Goal: Share content: Share content

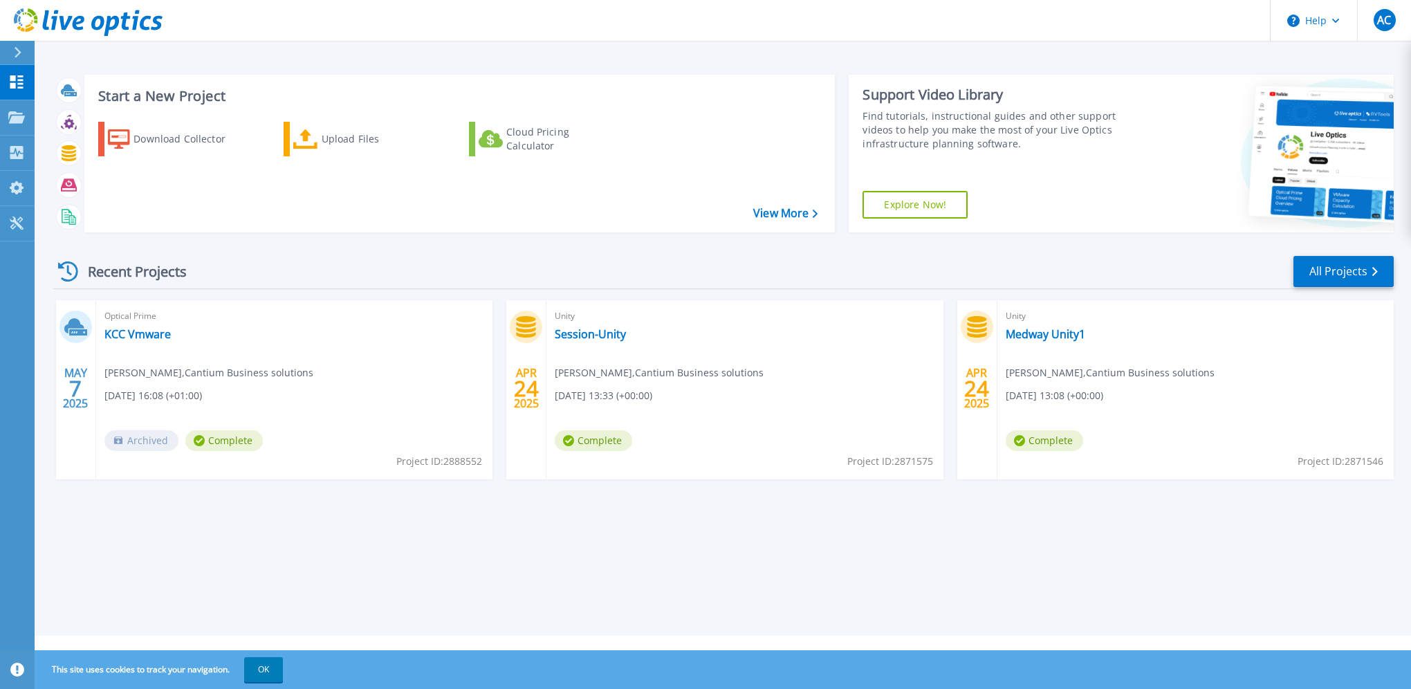
click at [62, 54] on div "Start a New Project Download Collector Upload Files Cloud Pricing Calculator Vi…" at bounding box center [723, 318] width 1376 height 636
click at [581, 332] on link "Session-Unity" at bounding box center [590, 334] width 71 height 14
click at [1034, 340] on link "Medway Unity1" at bounding box center [1046, 334] width 80 height 14
click at [154, 338] on link "KCC Vmware" at bounding box center [137, 334] width 66 height 14
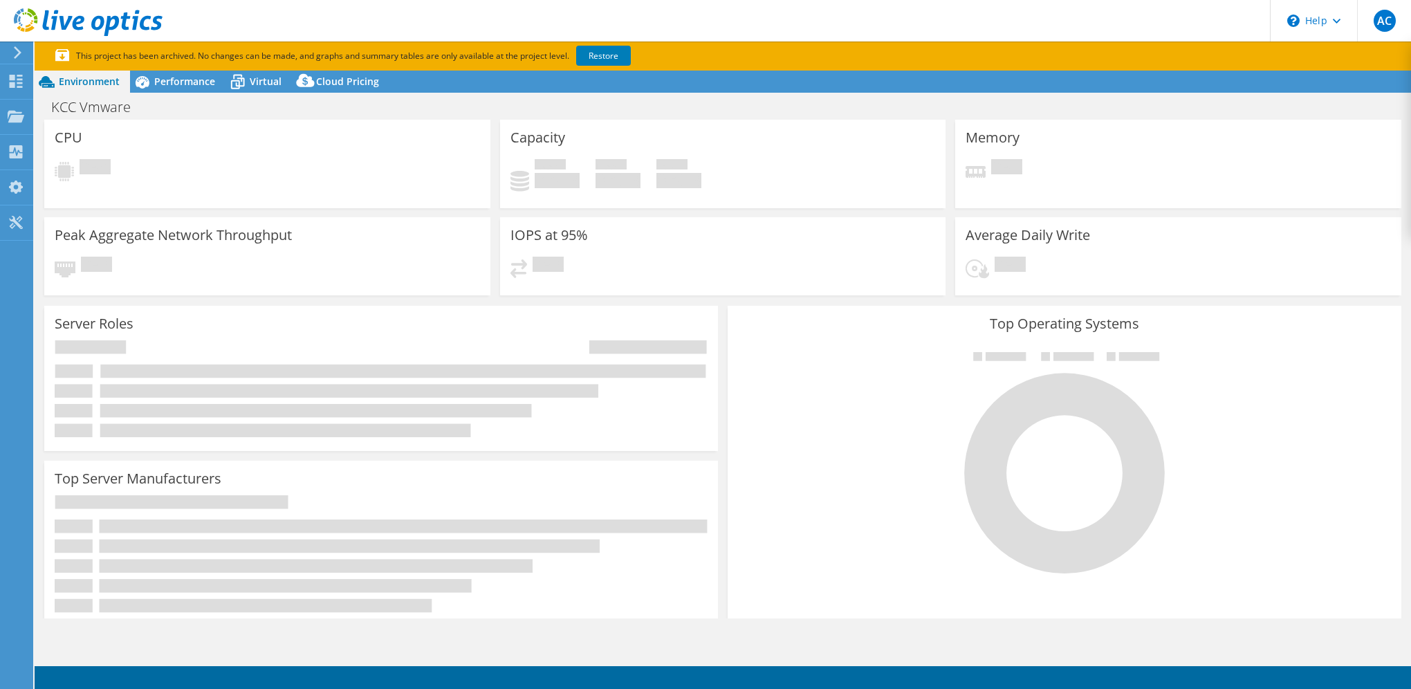
select select "USD"
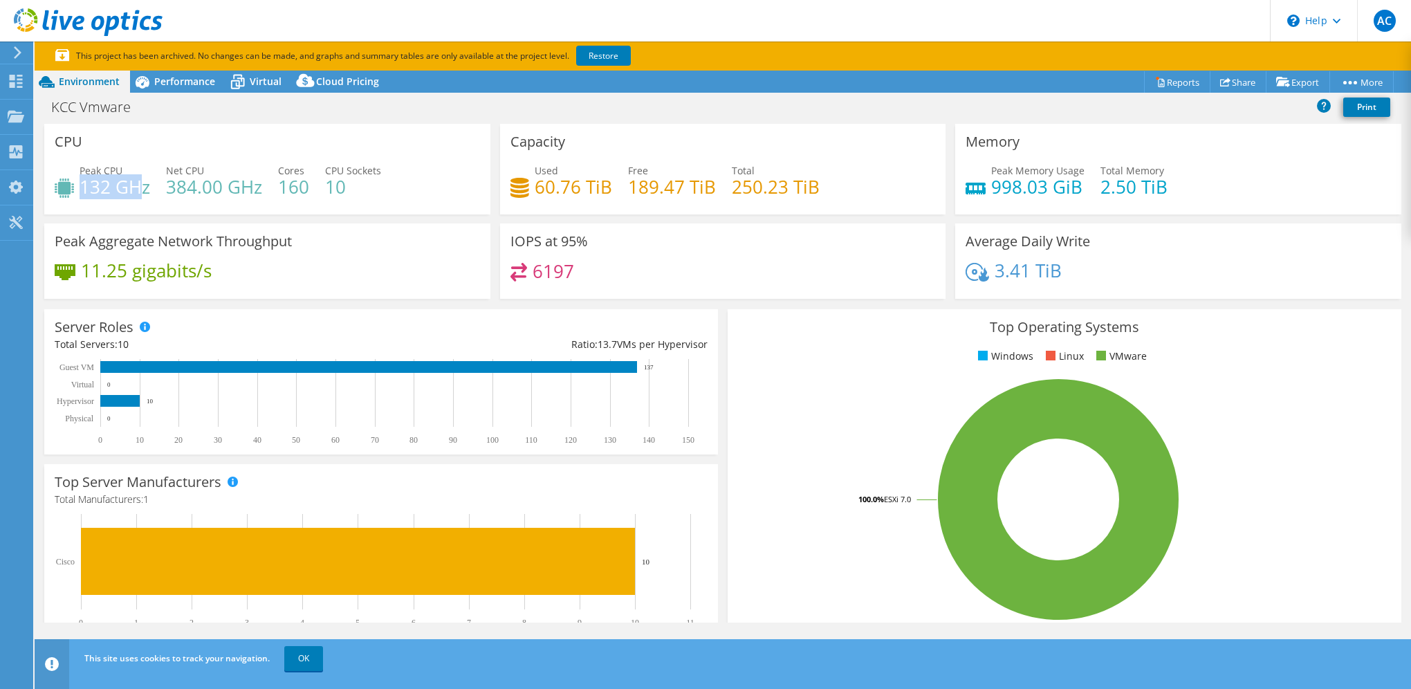
drag, startPoint x: 142, startPoint y: 192, endPoint x: 80, endPoint y: 189, distance: 62.3
click at [80, 189] on h4 "132 GHz" at bounding box center [115, 186] width 71 height 15
drag, startPoint x: 80, startPoint y: 189, endPoint x: 93, endPoint y: 217, distance: 30.6
click at [93, 217] on div "CPU Peak CPU 132 GHz Net CPU 384.00 GHz Cores 160 CPU Sockets 10" at bounding box center [267, 174] width 456 height 100
click at [177, 86] on span "Performance" at bounding box center [184, 81] width 61 height 13
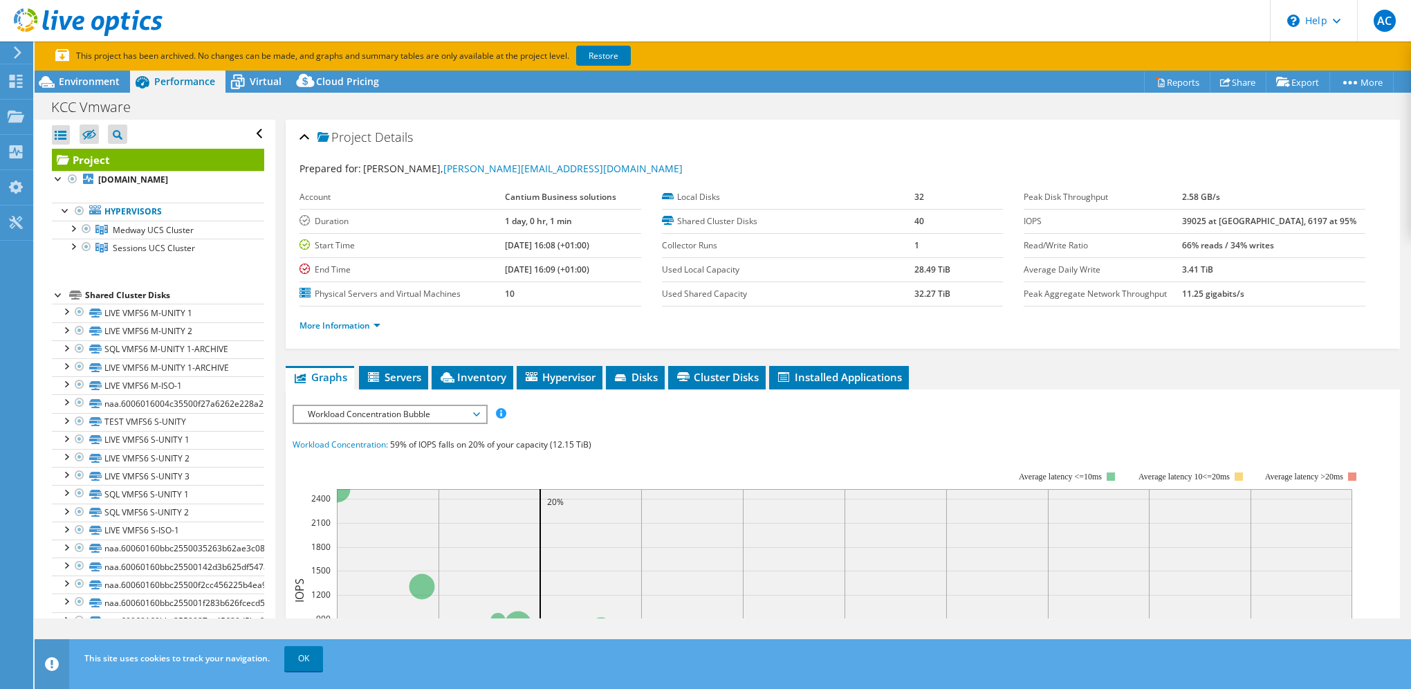
click at [387, 374] on span "Servers" at bounding box center [393, 377] width 55 height 14
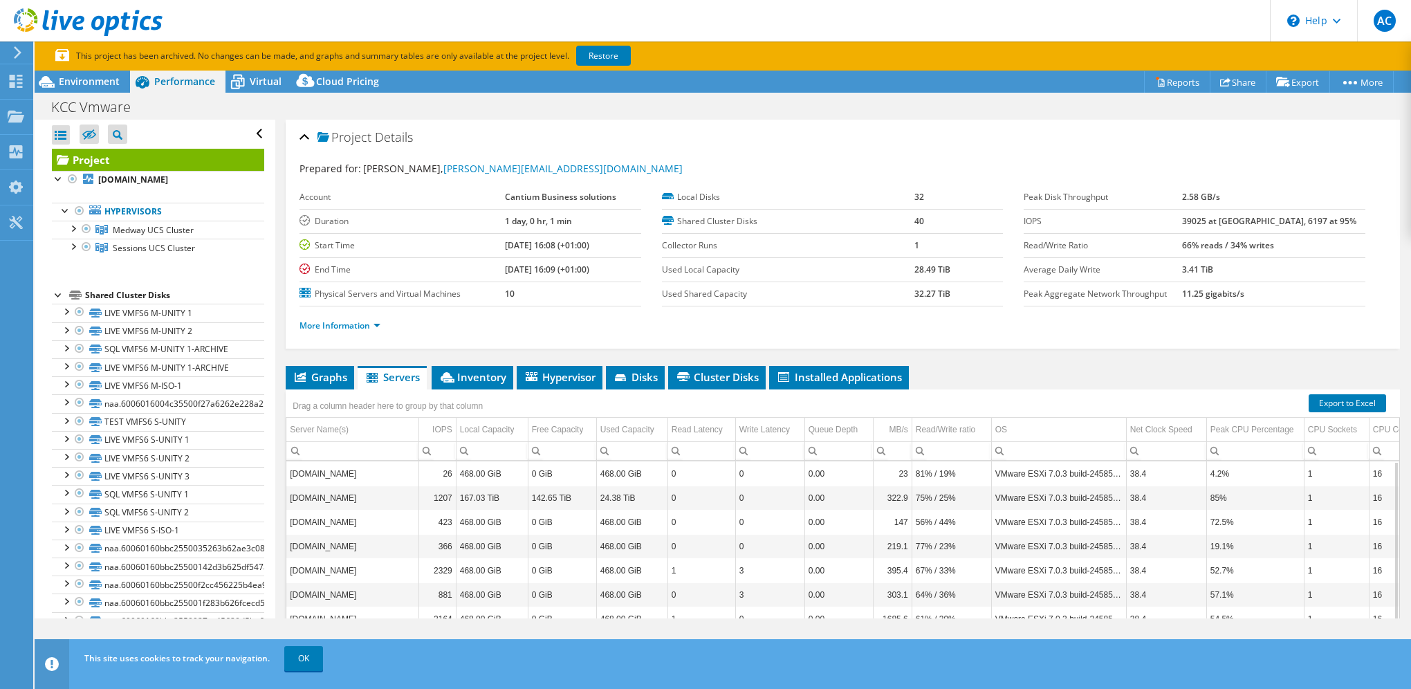
click at [341, 383] on li "Graphs" at bounding box center [320, 378] width 68 height 24
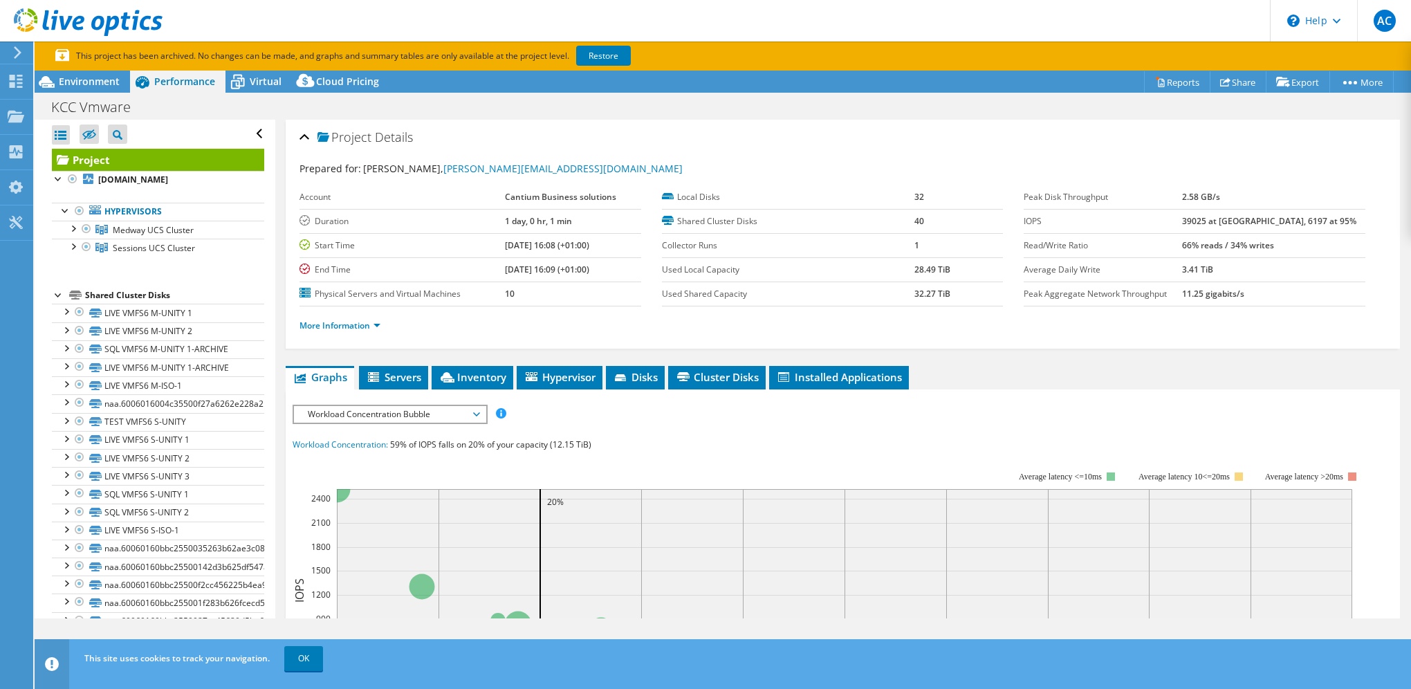
click at [398, 414] on span "Workload Concentration Bubble" at bounding box center [390, 414] width 178 height 17
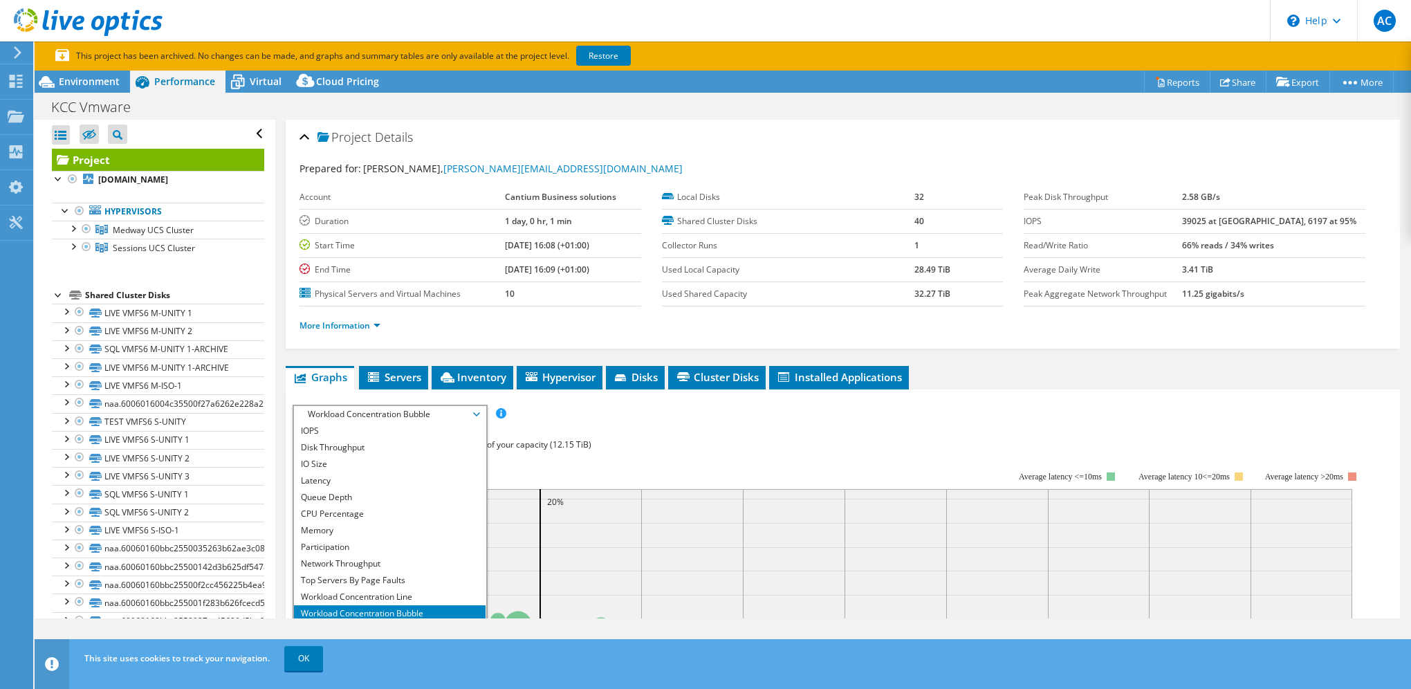
click at [398, 414] on span "Workload Concentration Bubble" at bounding box center [390, 414] width 178 height 17
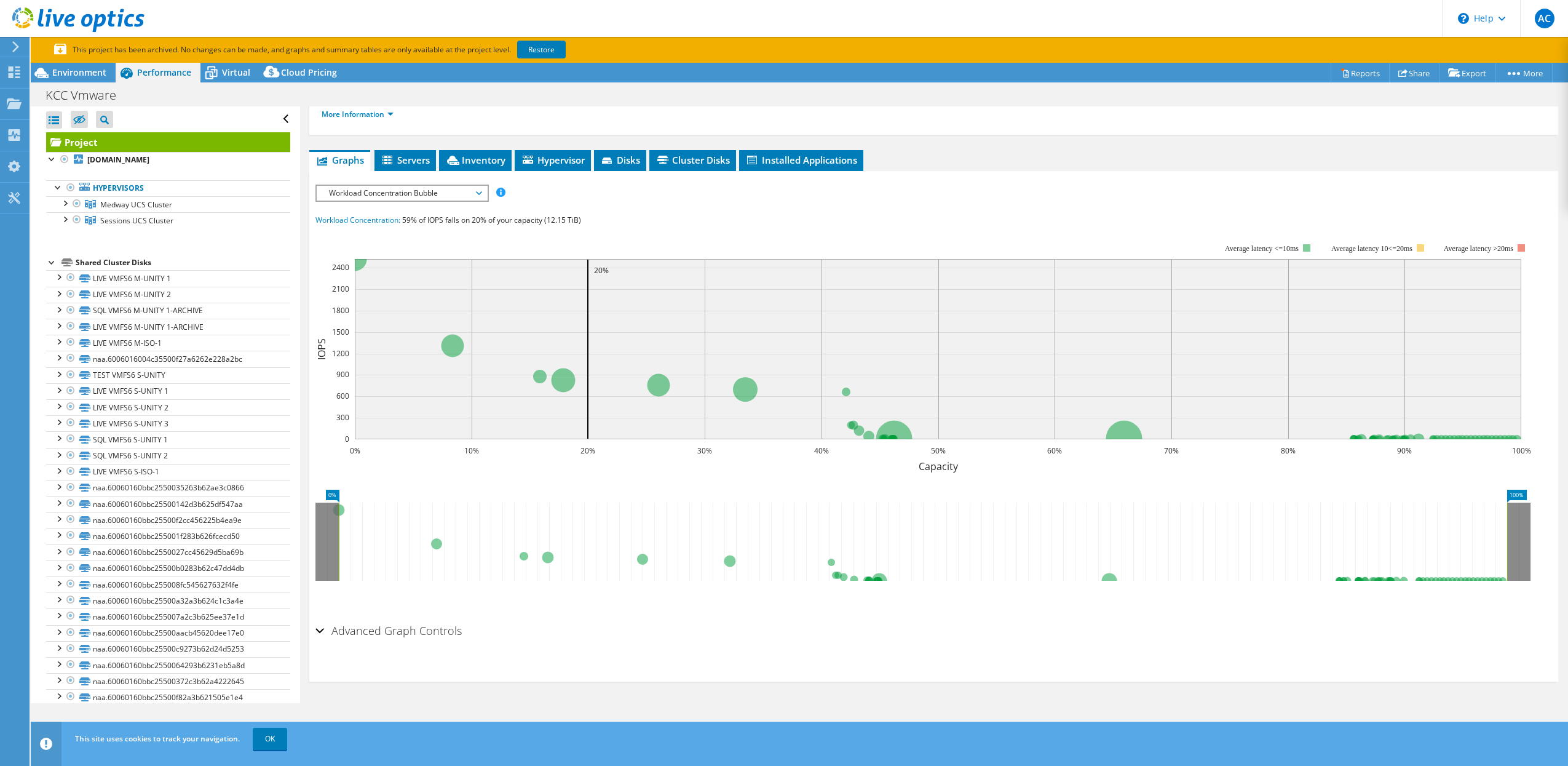
scroll to position [175, 0]
click at [1254, 79] on link "Share" at bounding box center [1414, 72] width 51 height 19
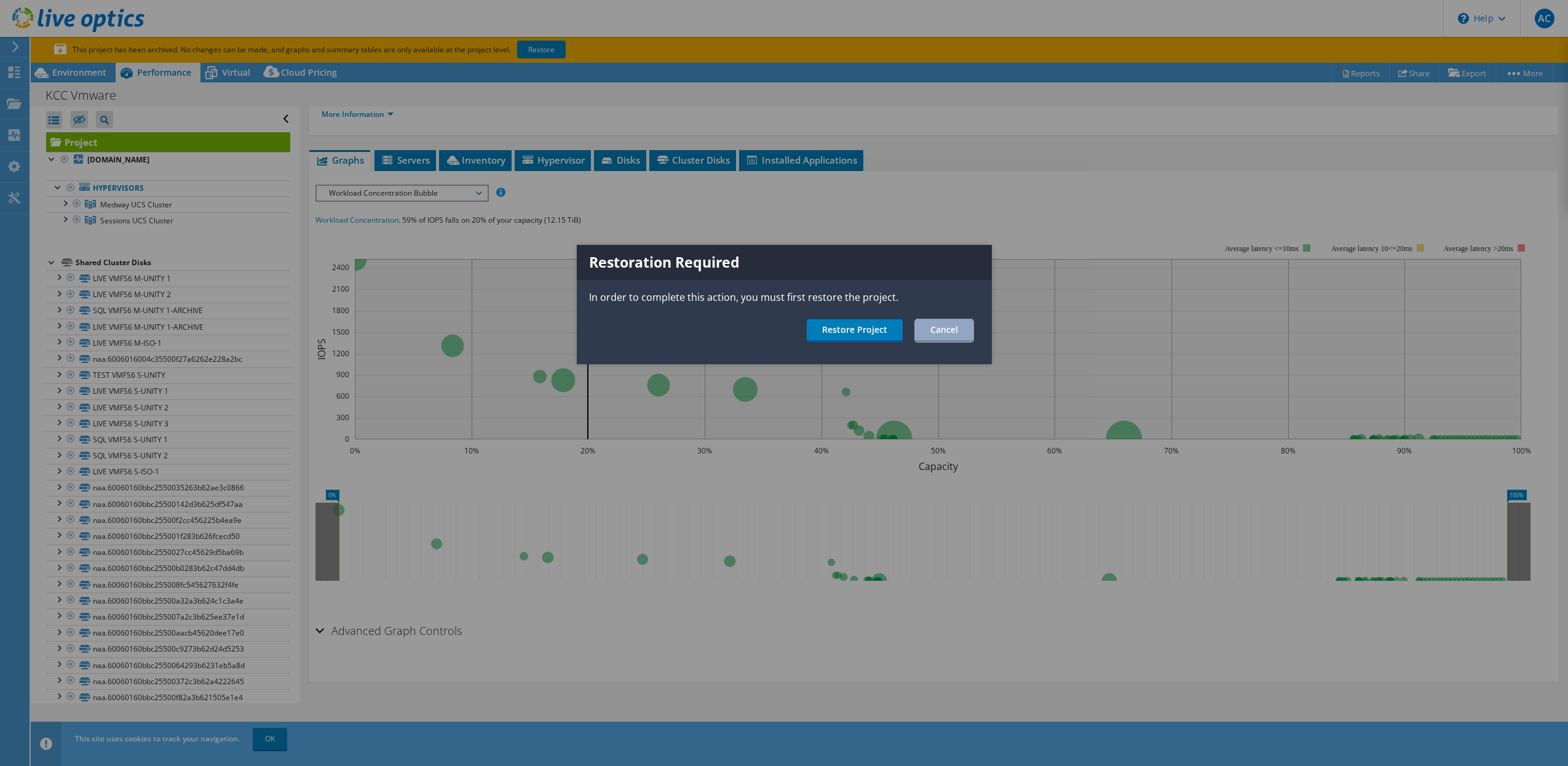
click at [926, 335] on link "Cancel" at bounding box center [945, 331] width 59 height 23
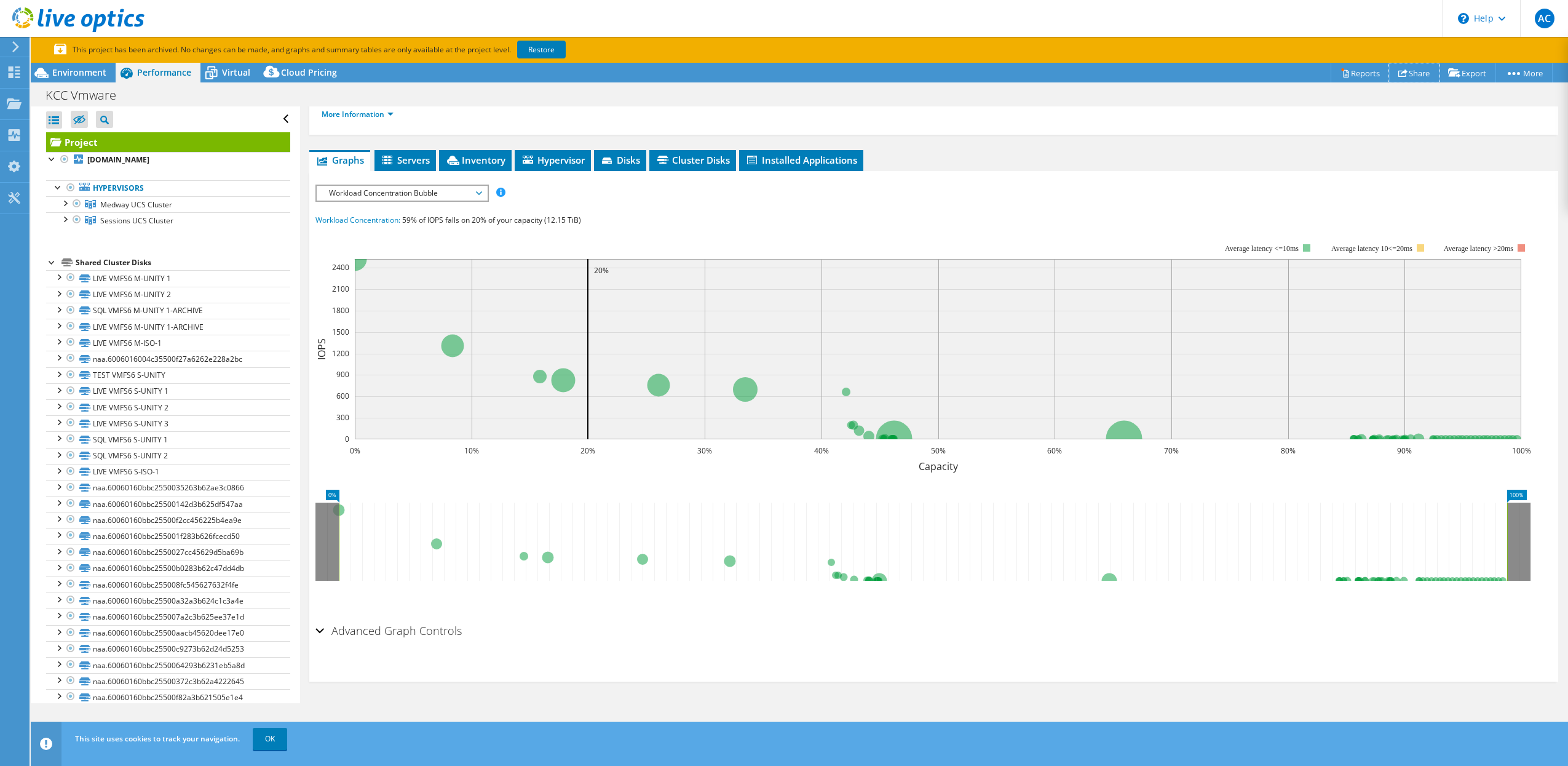
click at [1254, 67] on link "Share" at bounding box center [1414, 72] width 51 height 19
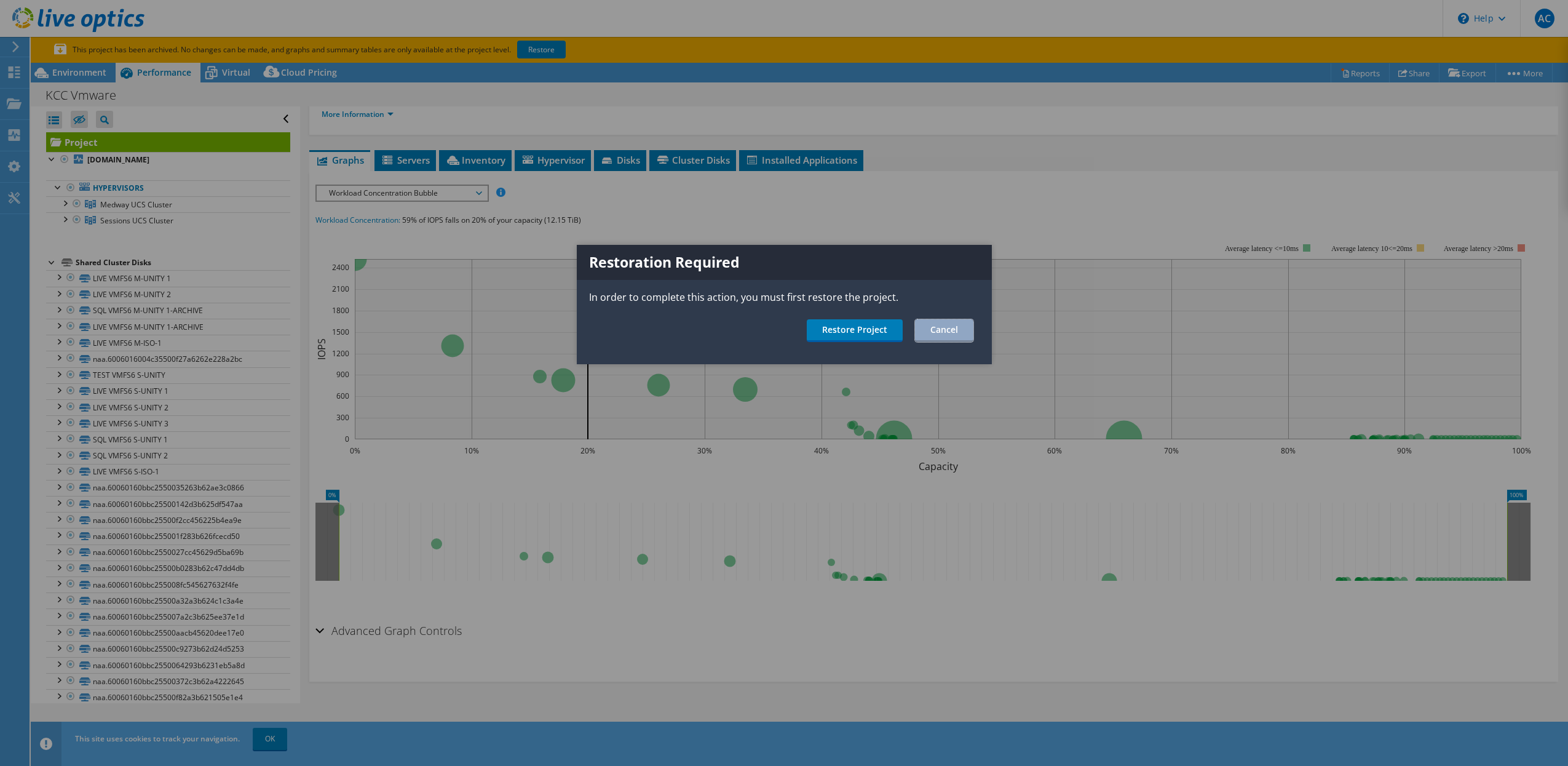
click at [962, 320] on link "Cancel" at bounding box center [945, 331] width 59 height 23
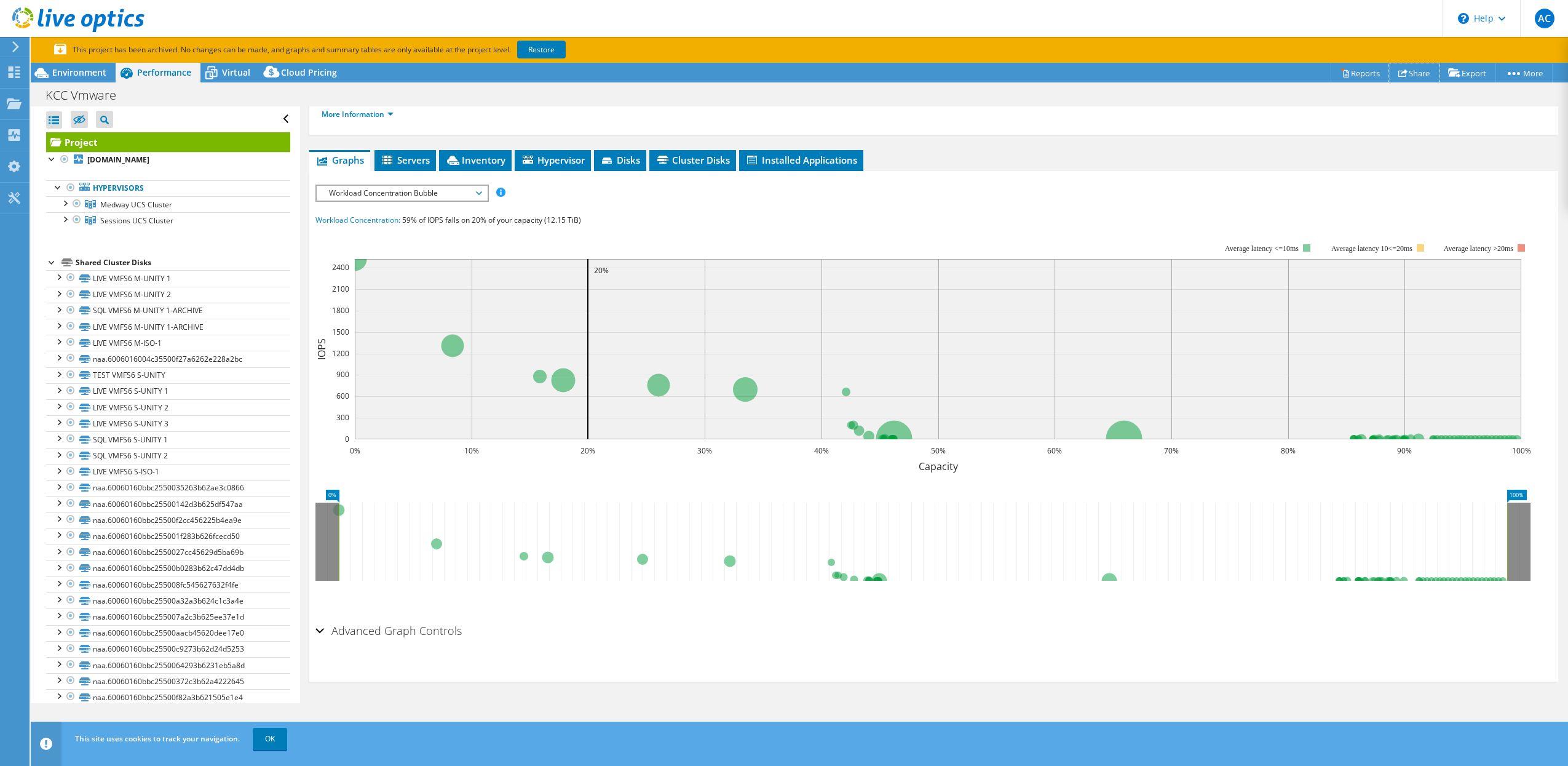
click at [1254, 71] on icon at bounding box center [1403, 73] width 9 height 9
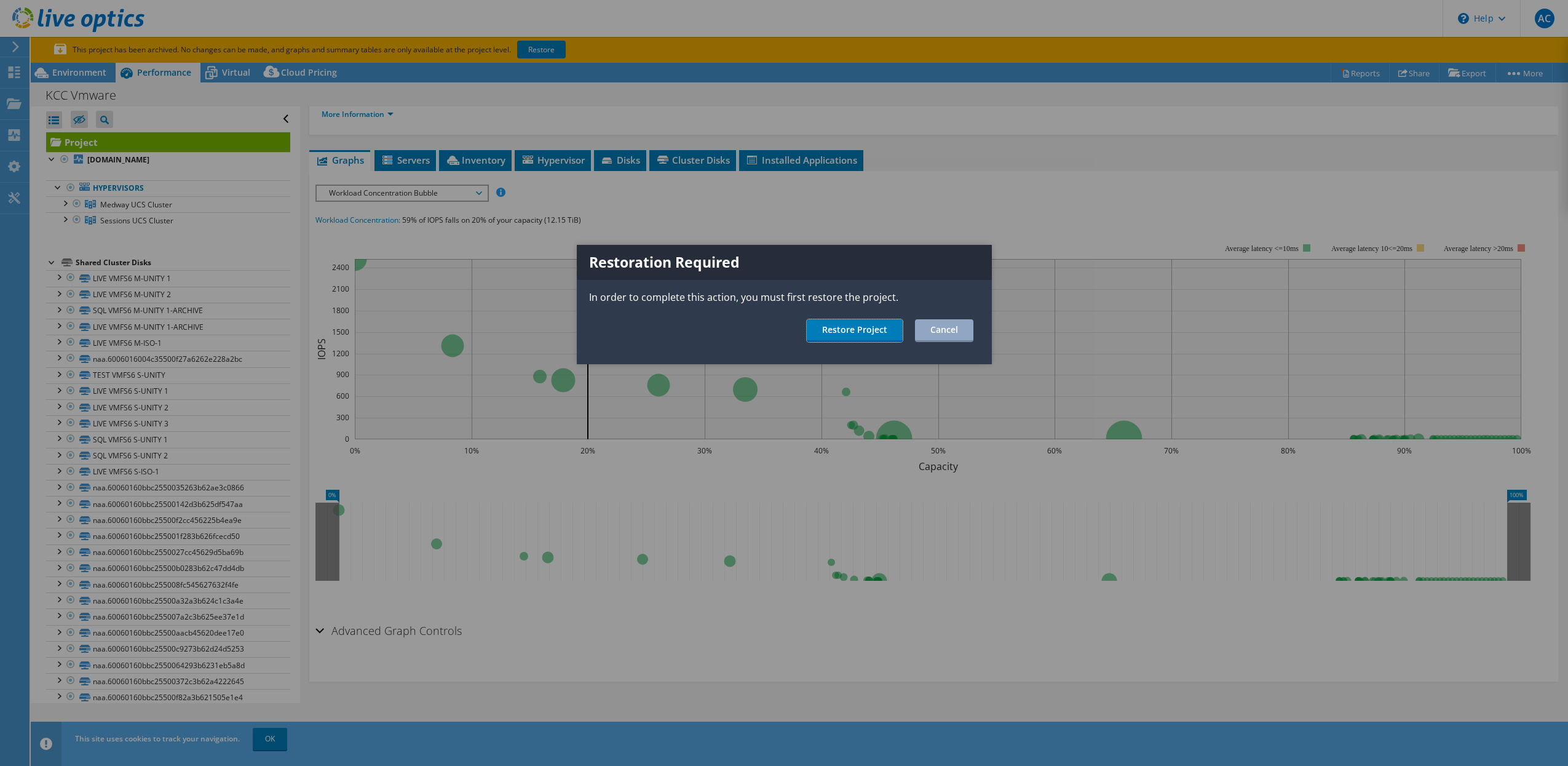
click at [832, 329] on link "Restore Project" at bounding box center [855, 331] width 96 height 23
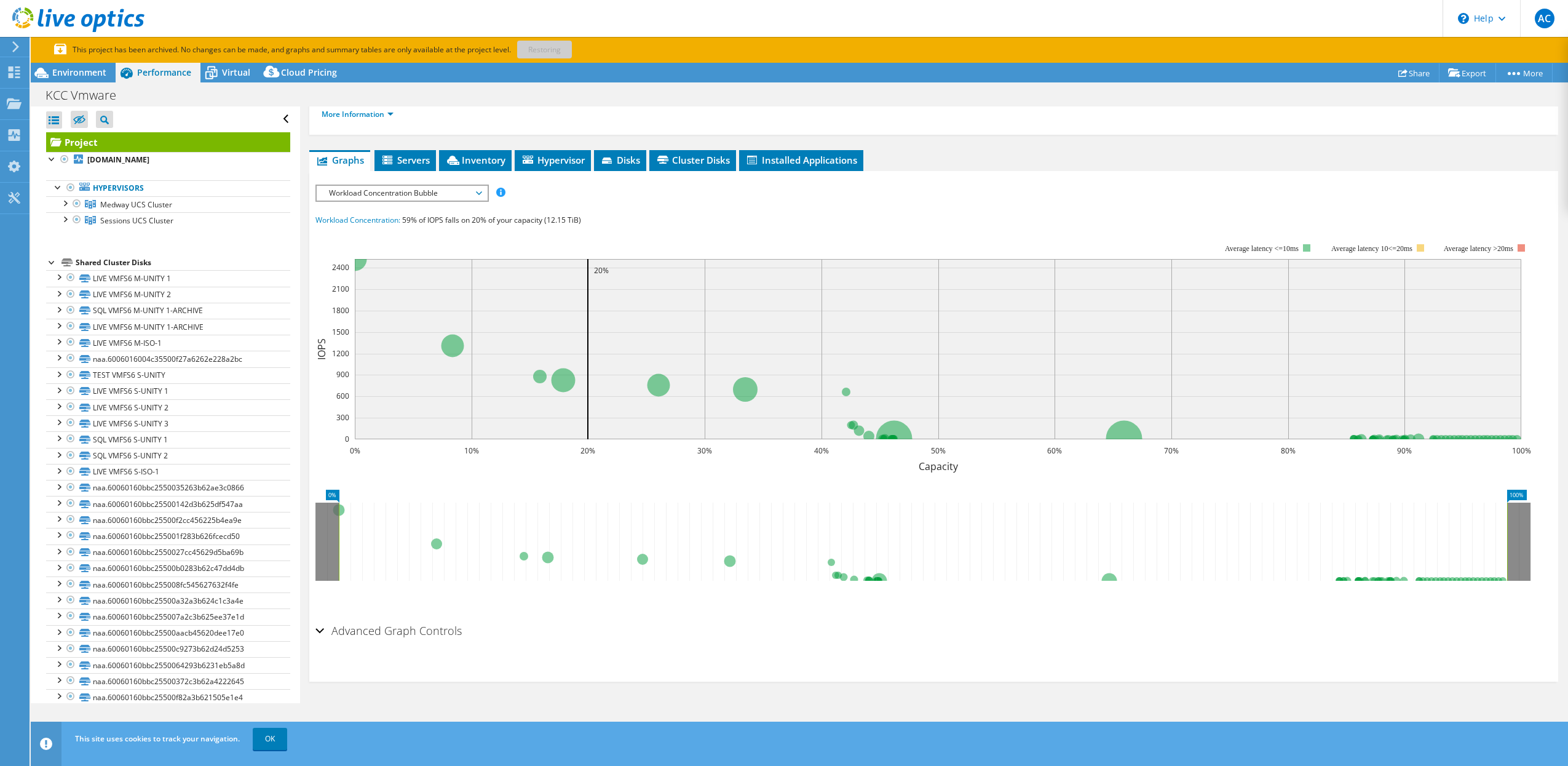
click at [477, 200] on div "Workload Concentration Bubble IOPS Disk Throughput IO Size Latency Queue Depth …" at bounding box center [402, 192] width 173 height 17
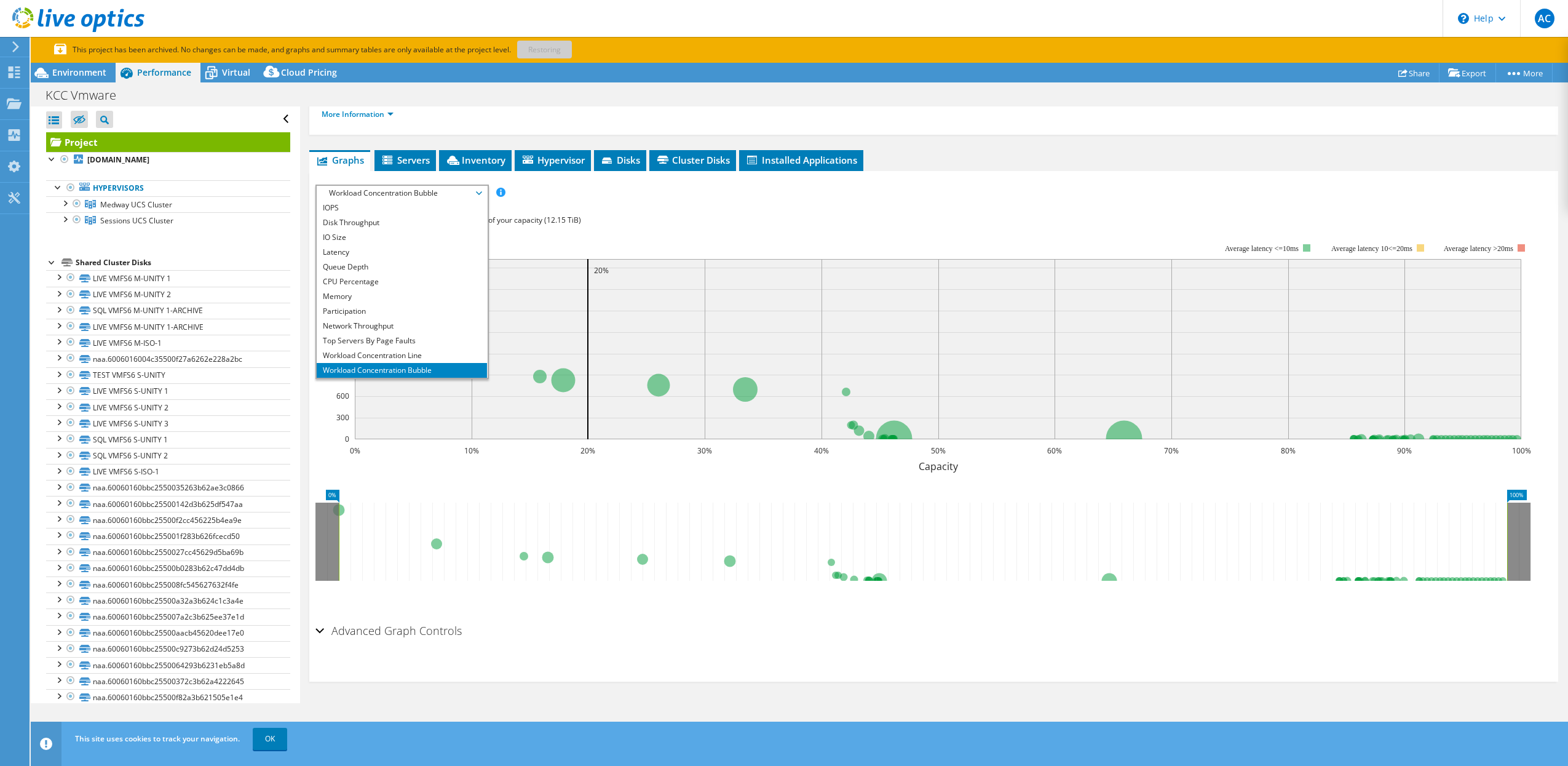
click at [375, 250] on li "Latency" at bounding box center [402, 252] width 171 height 15
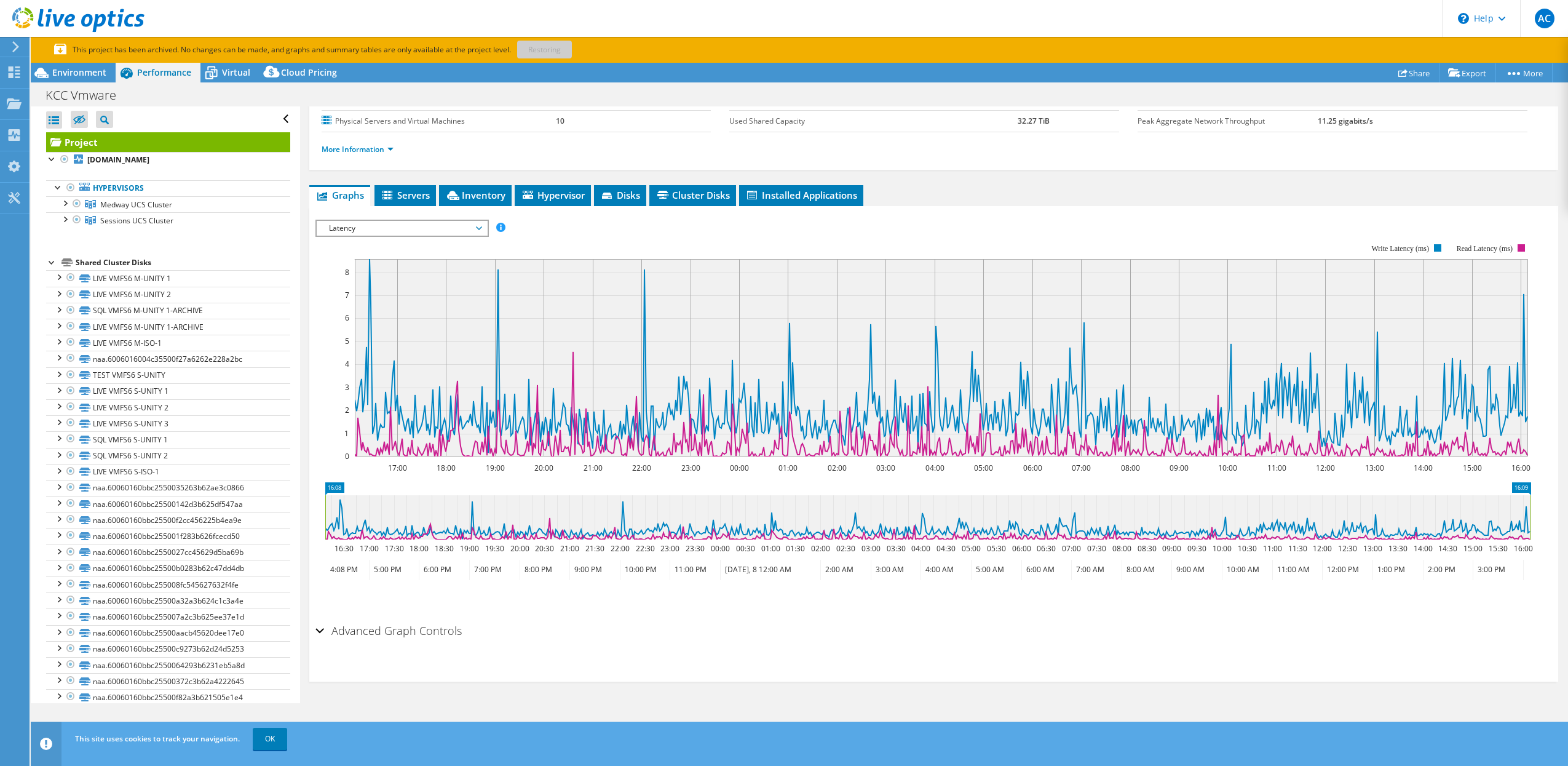
scroll to position [141, 0]
click at [374, 231] on span "Latency" at bounding box center [402, 228] width 158 height 15
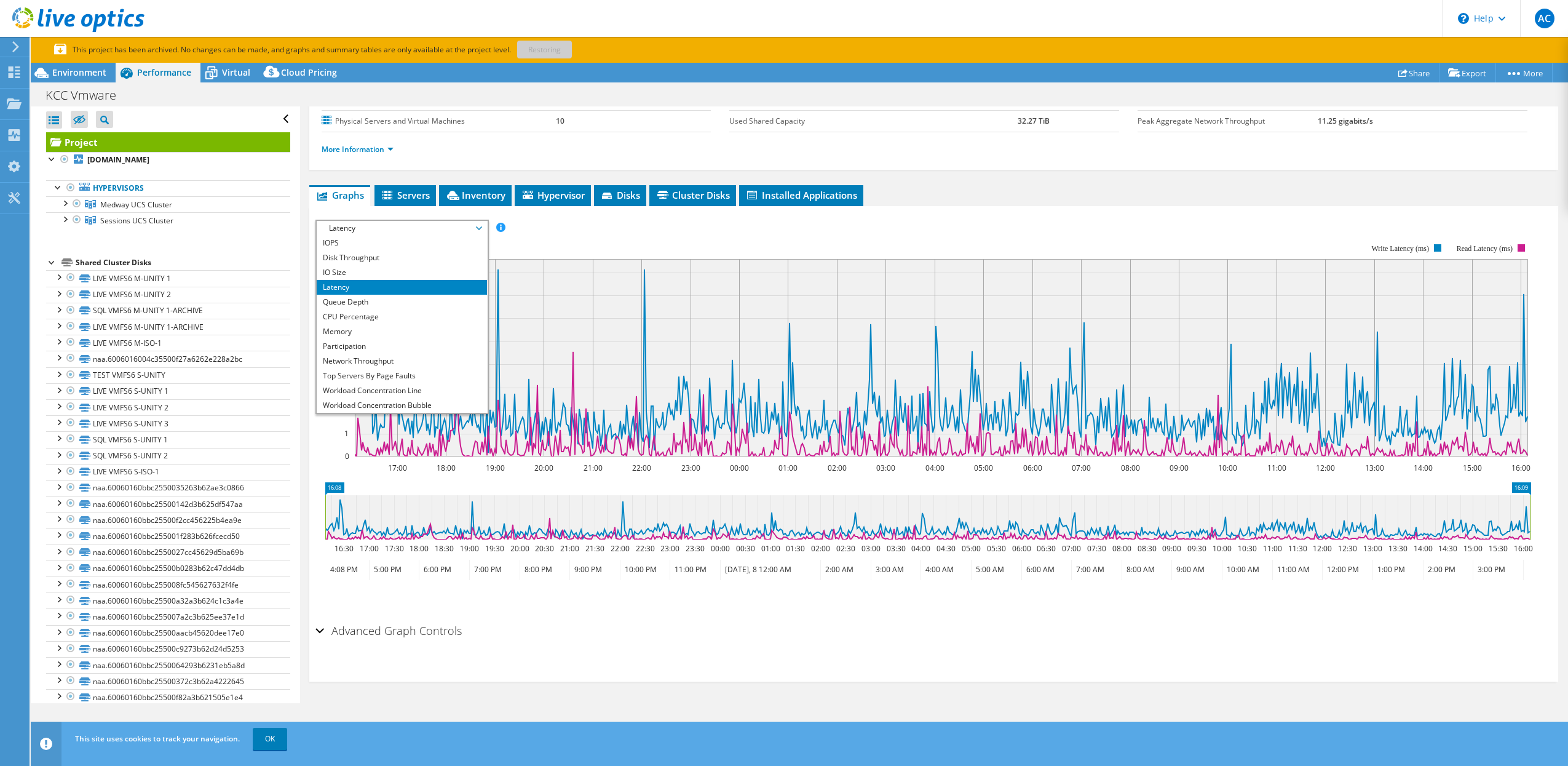
click at [344, 247] on li "IOPS" at bounding box center [402, 243] width 171 height 15
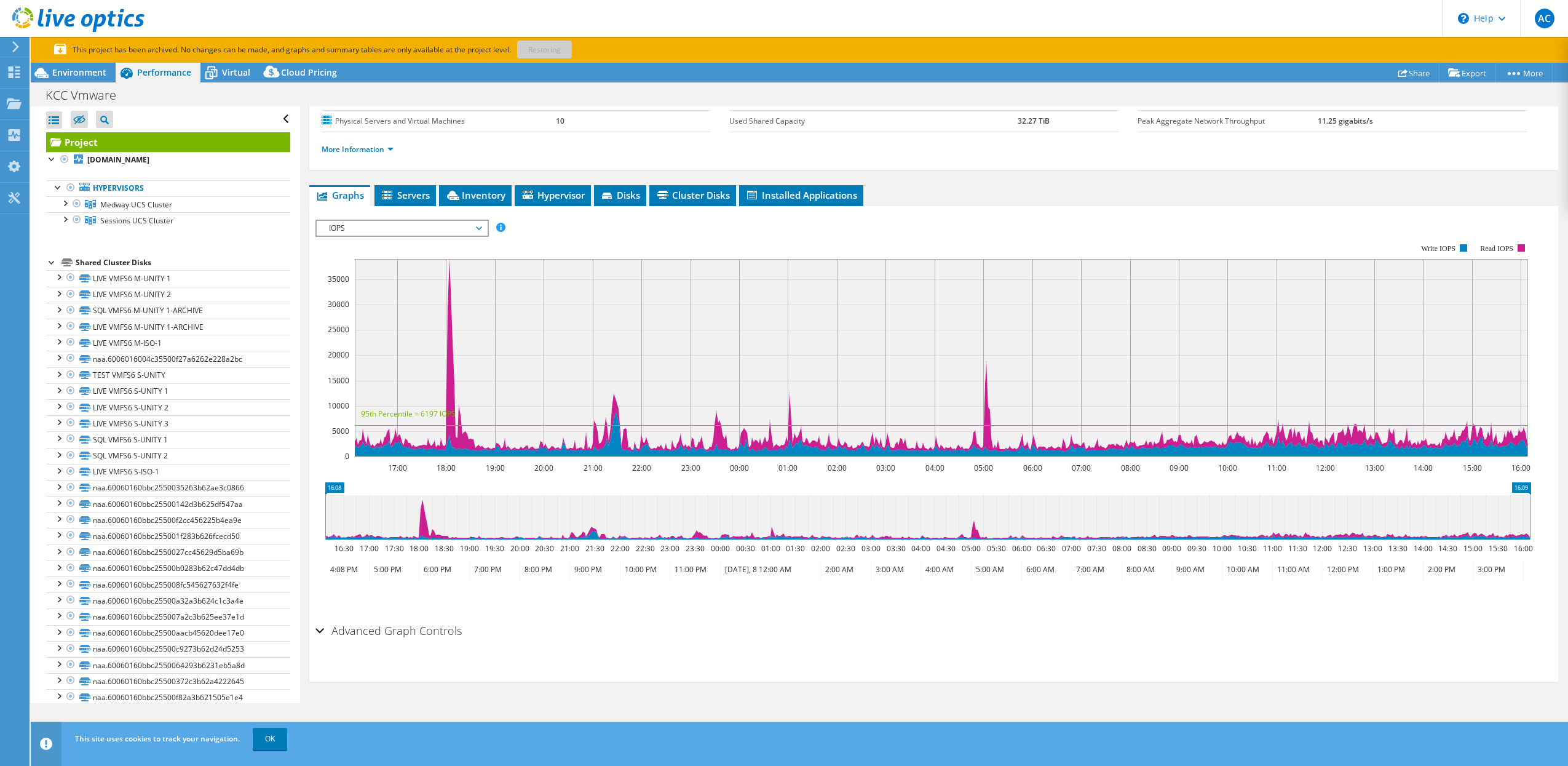
click at [394, 234] on span "IOPS" at bounding box center [402, 228] width 158 height 15
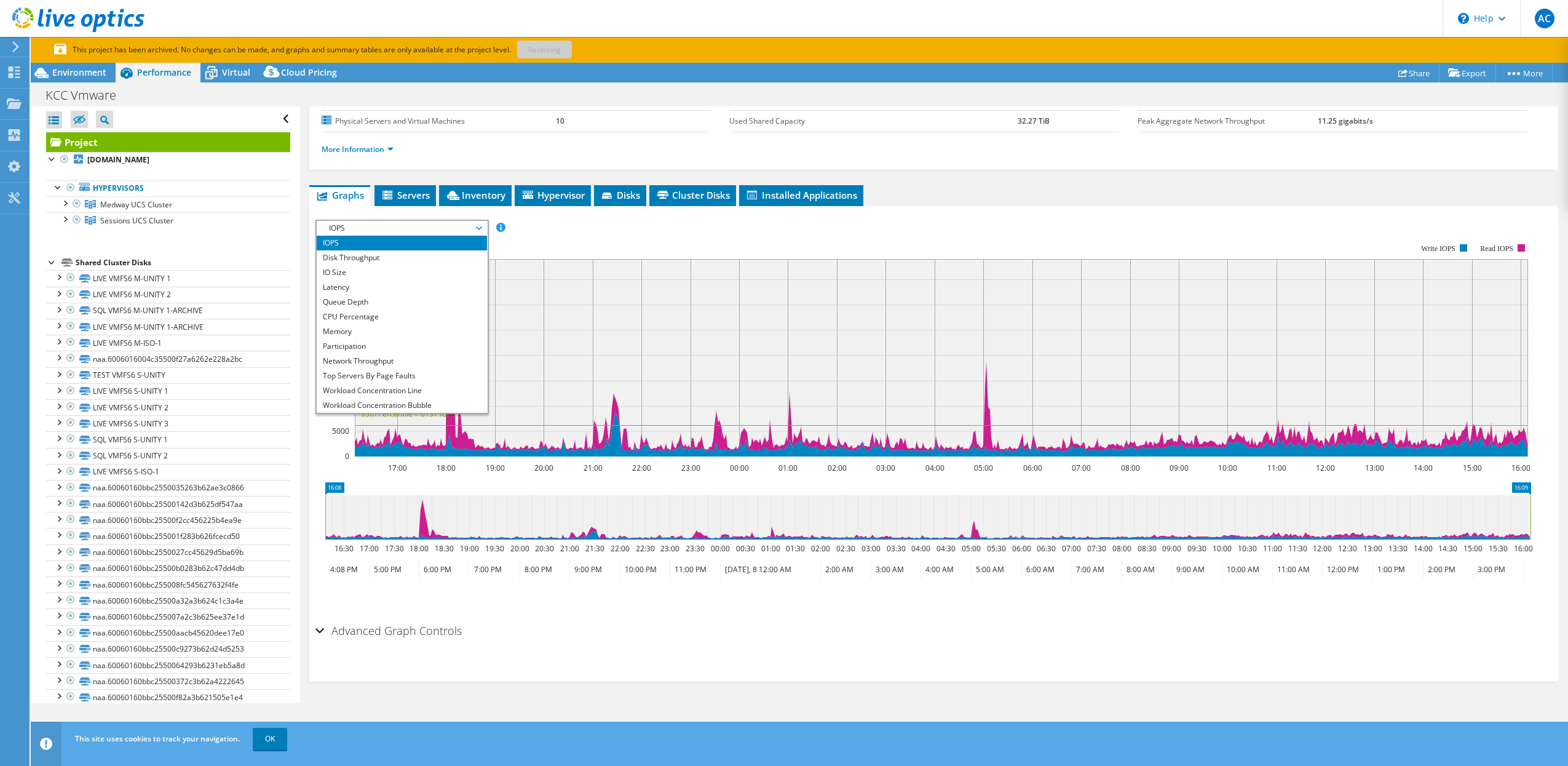
click at [381, 242] on li "IOPS" at bounding box center [402, 243] width 171 height 15
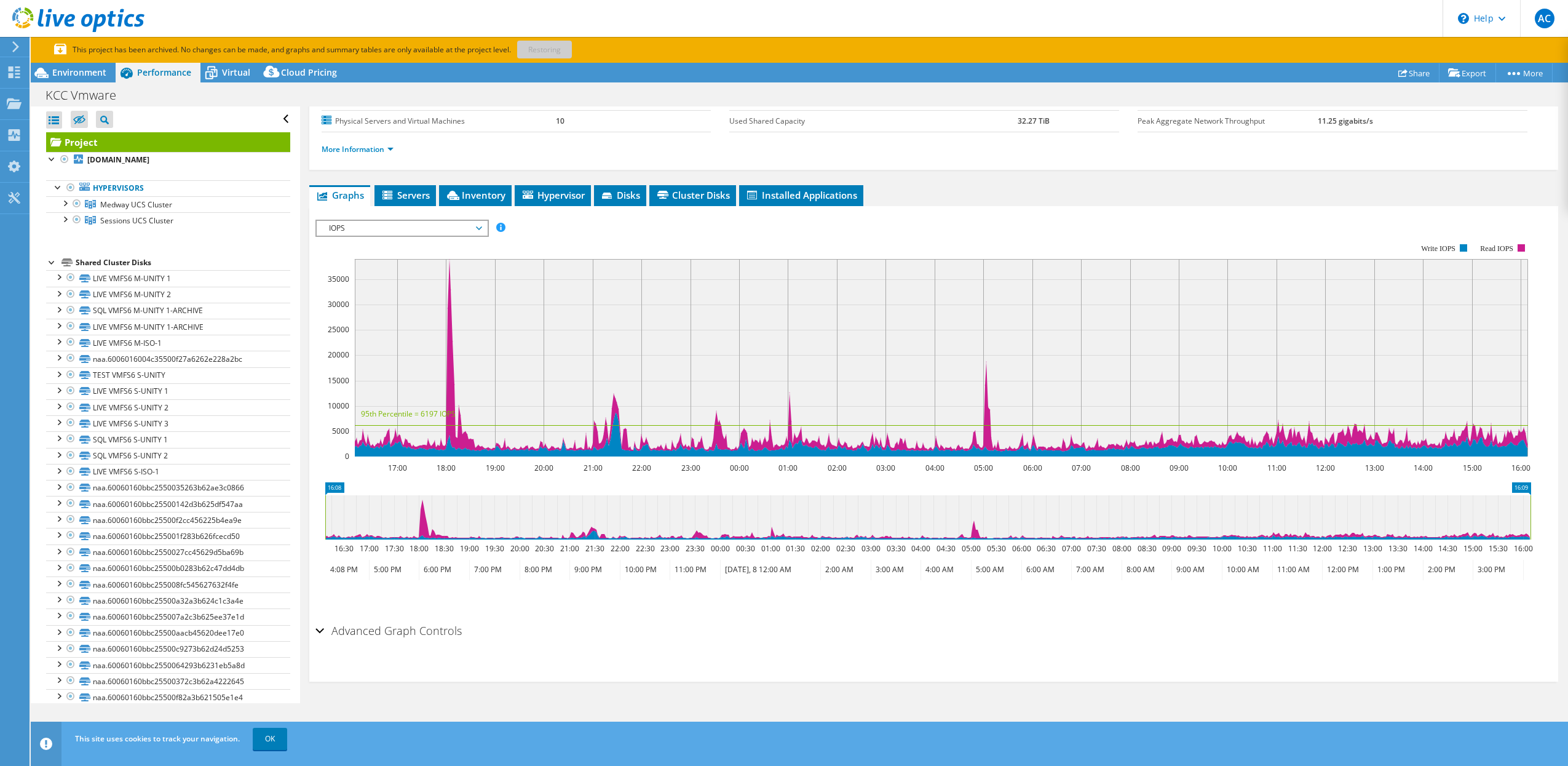
click at [378, 229] on span "IOPS" at bounding box center [402, 228] width 158 height 15
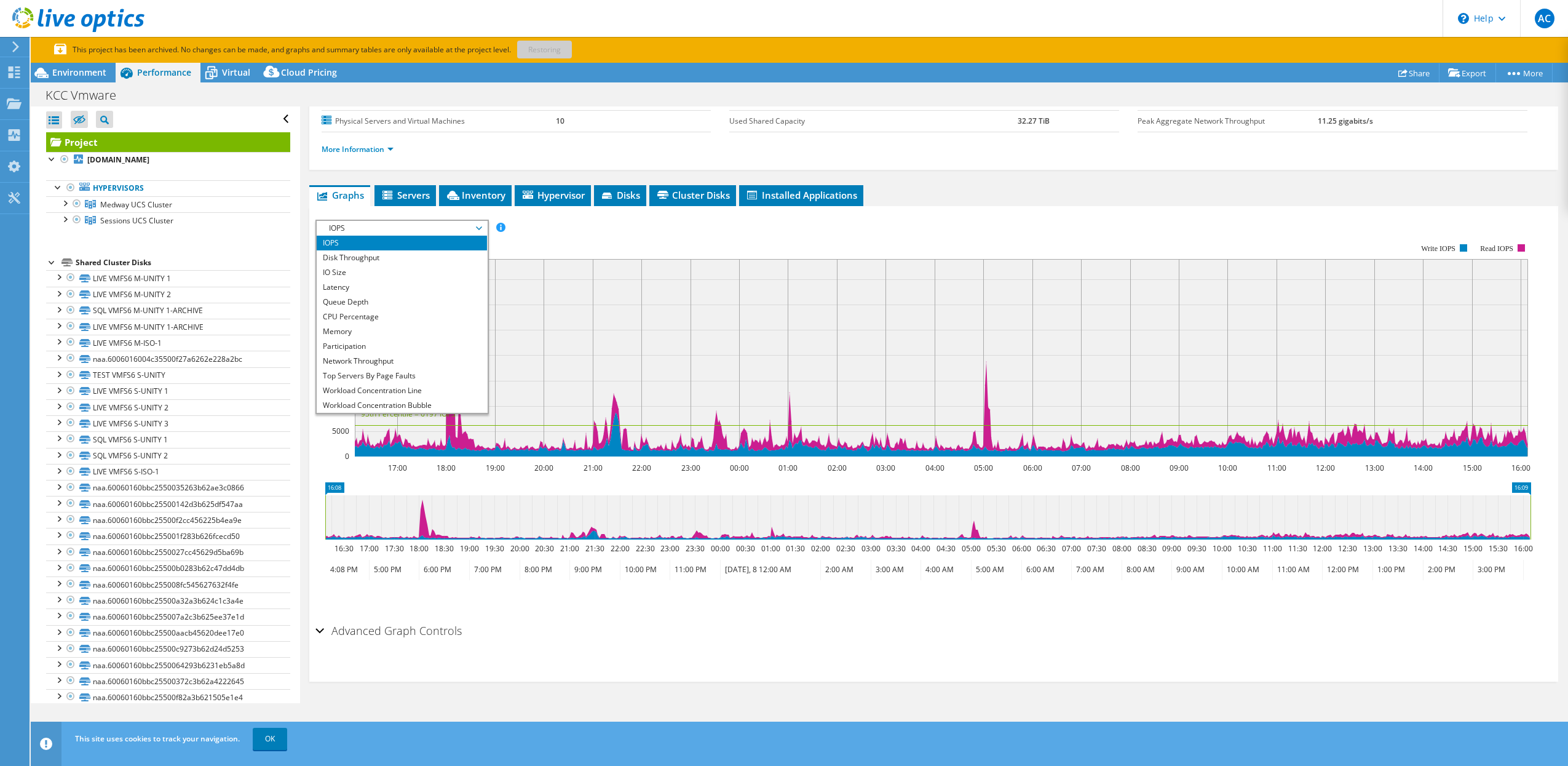
click at [363, 315] on li "CPU Percentage" at bounding box center [402, 317] width 171 height 15
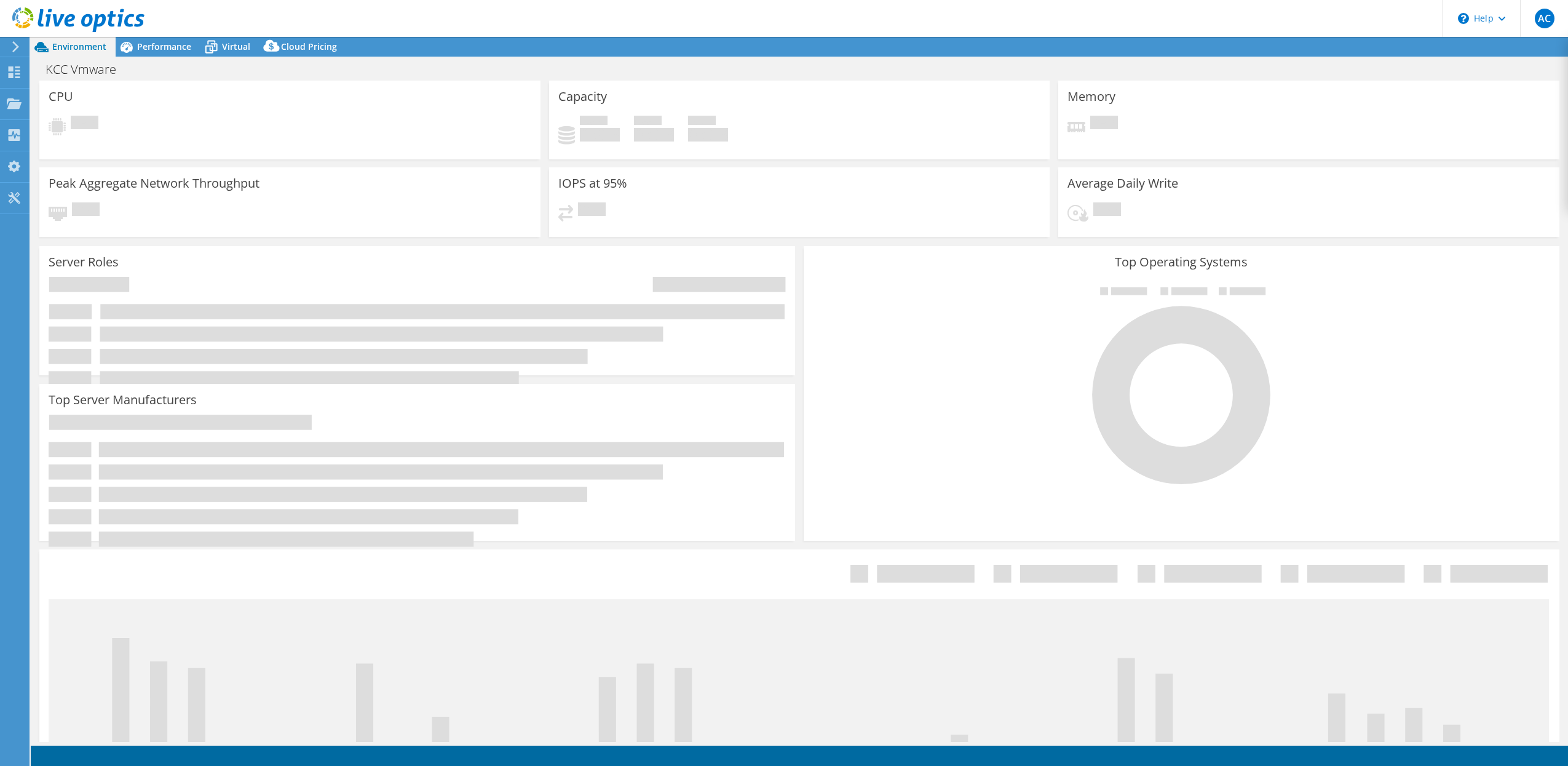
select select "USD"
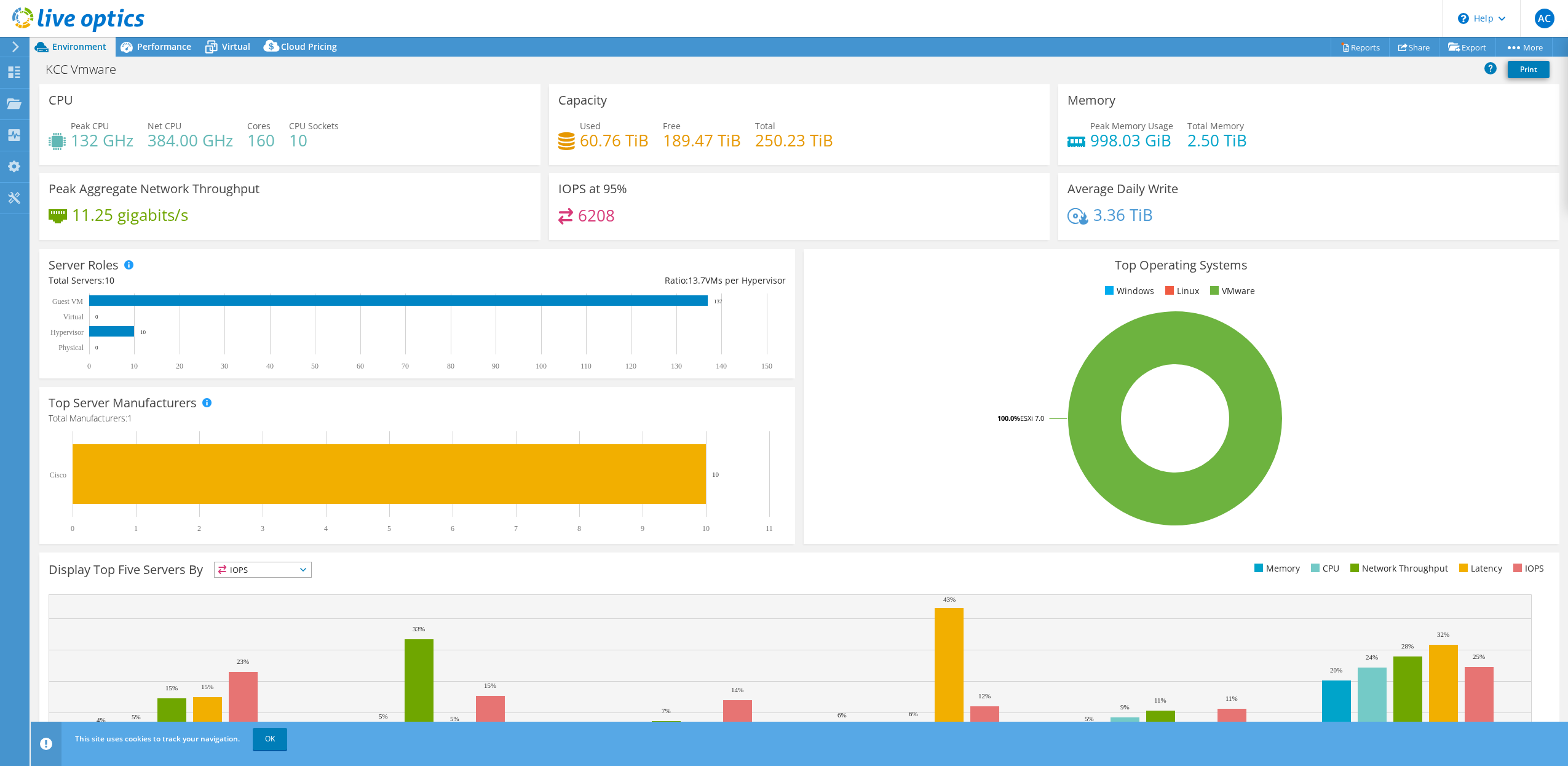
click at [12, 45] on icon at bounding box center [15, 46] width 9 height 11
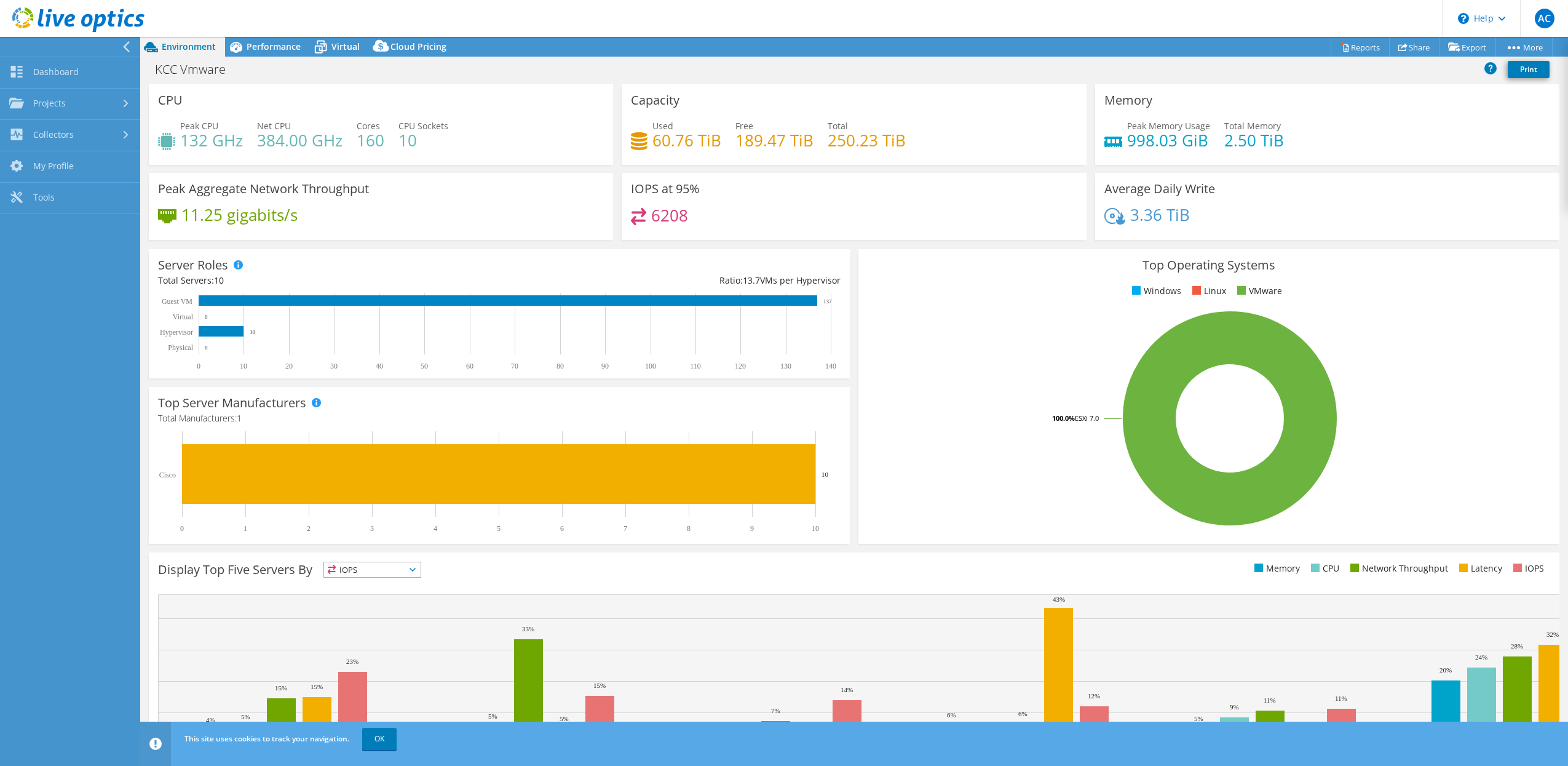
click at [91, 79] on link "Dashboard" at bounding box center [70, 72] width 141 height 31
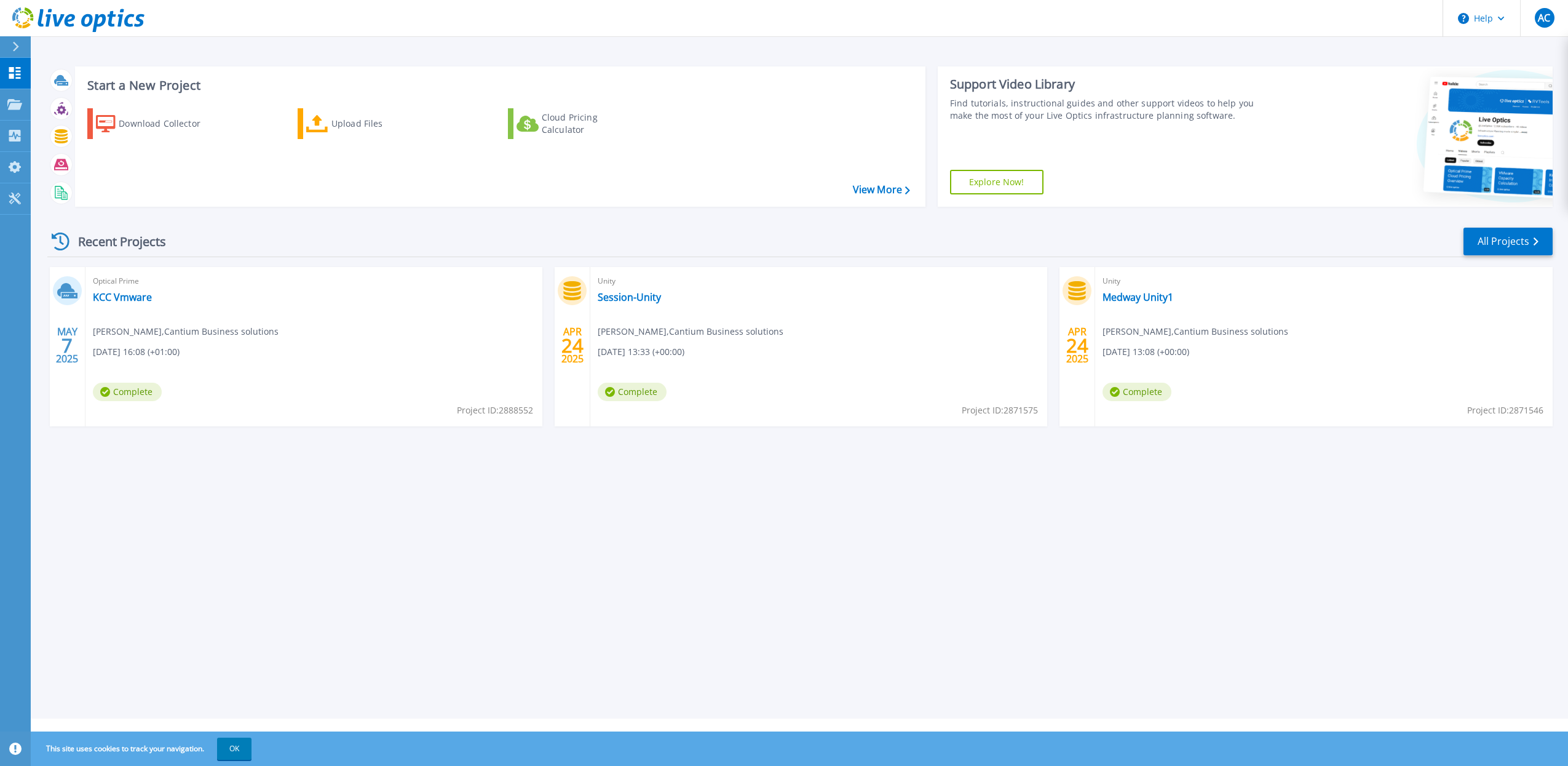
click at [1508, 23] on button "Help" at bounding box center [1482, 18] width 76 height 36
click at [1523, 23] on button "AC" at bounding box center [1545, 18] width 48 height 36
click at [1168, 270] on div "Unity Medway Unity1 Muhammad Ahmed , Cantium Business solutions 04/24/2025, 13:…" at bounding box center [1324, 346] width 457 height 159
click at [21, 55] on div at bounding box center [20, 47] width 20 height 21
click at [216, 244] on div "Recent Projects All Projects" at bounding box center [800, 241] width 1506 height 31
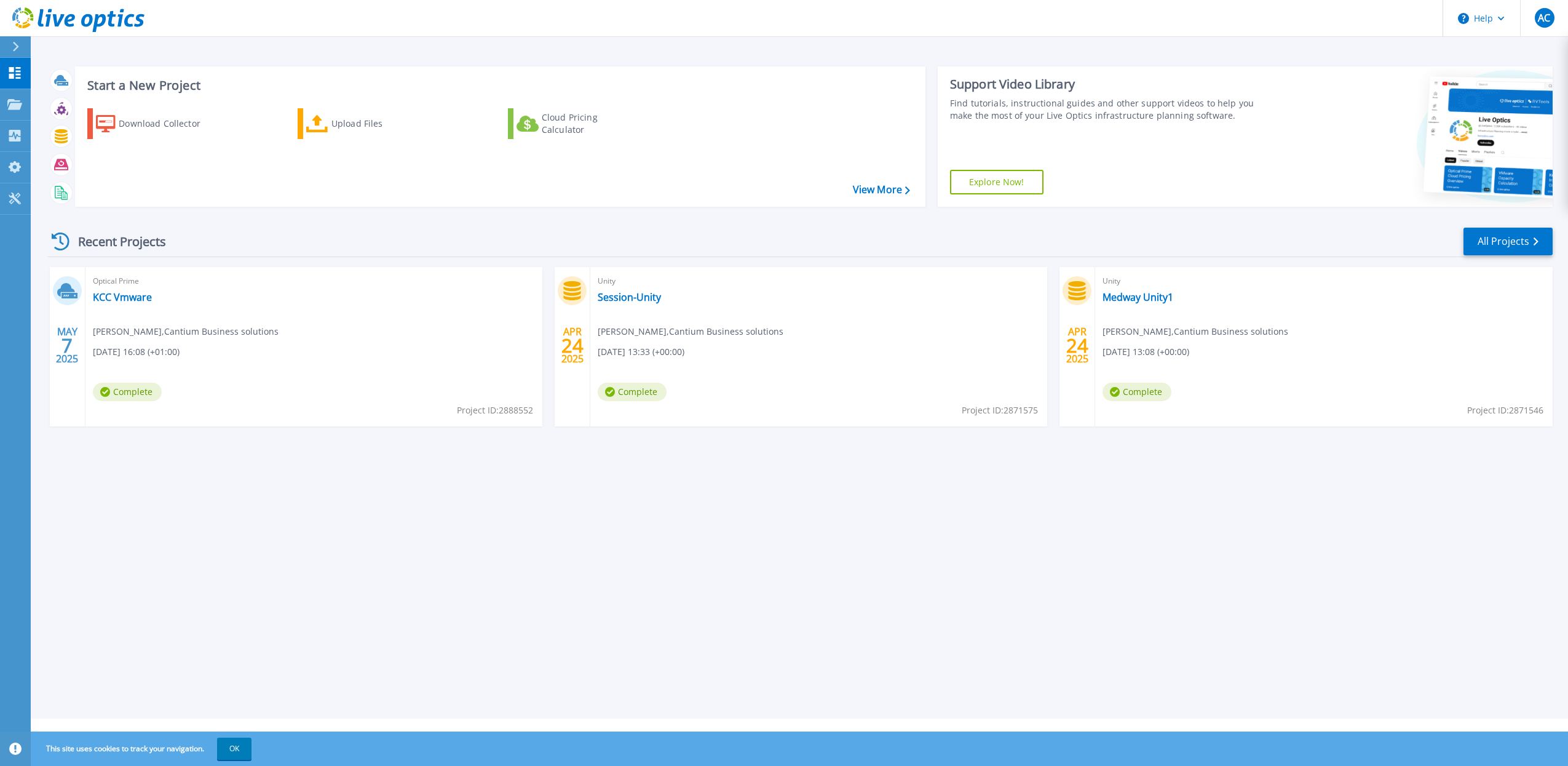
click at [3, 41] on button at bounding box center [15, 47] width 31 height 21
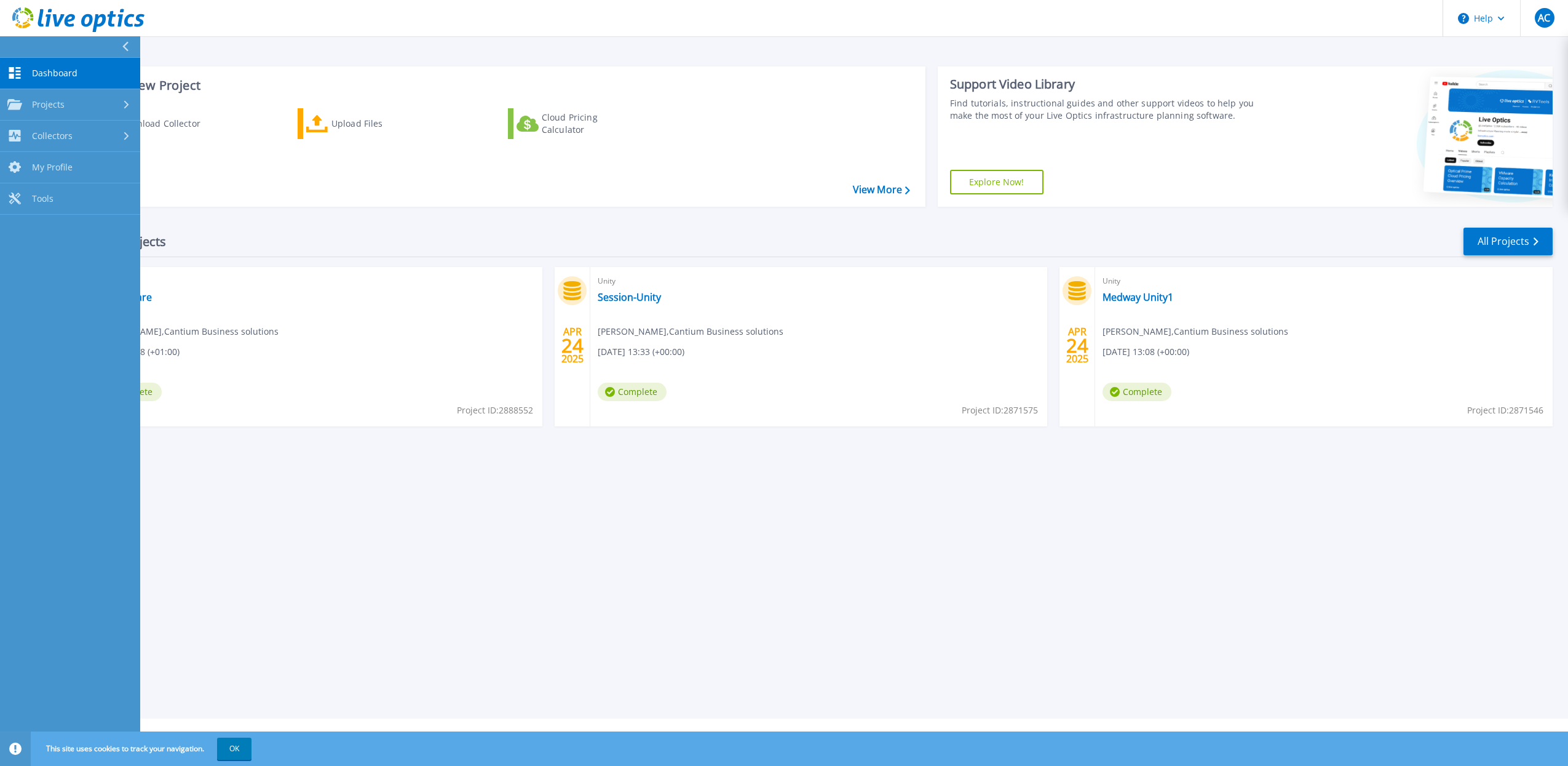
click at [1485, 26] on button "Help" at bounding box center [1482, 18] width 76 height 36
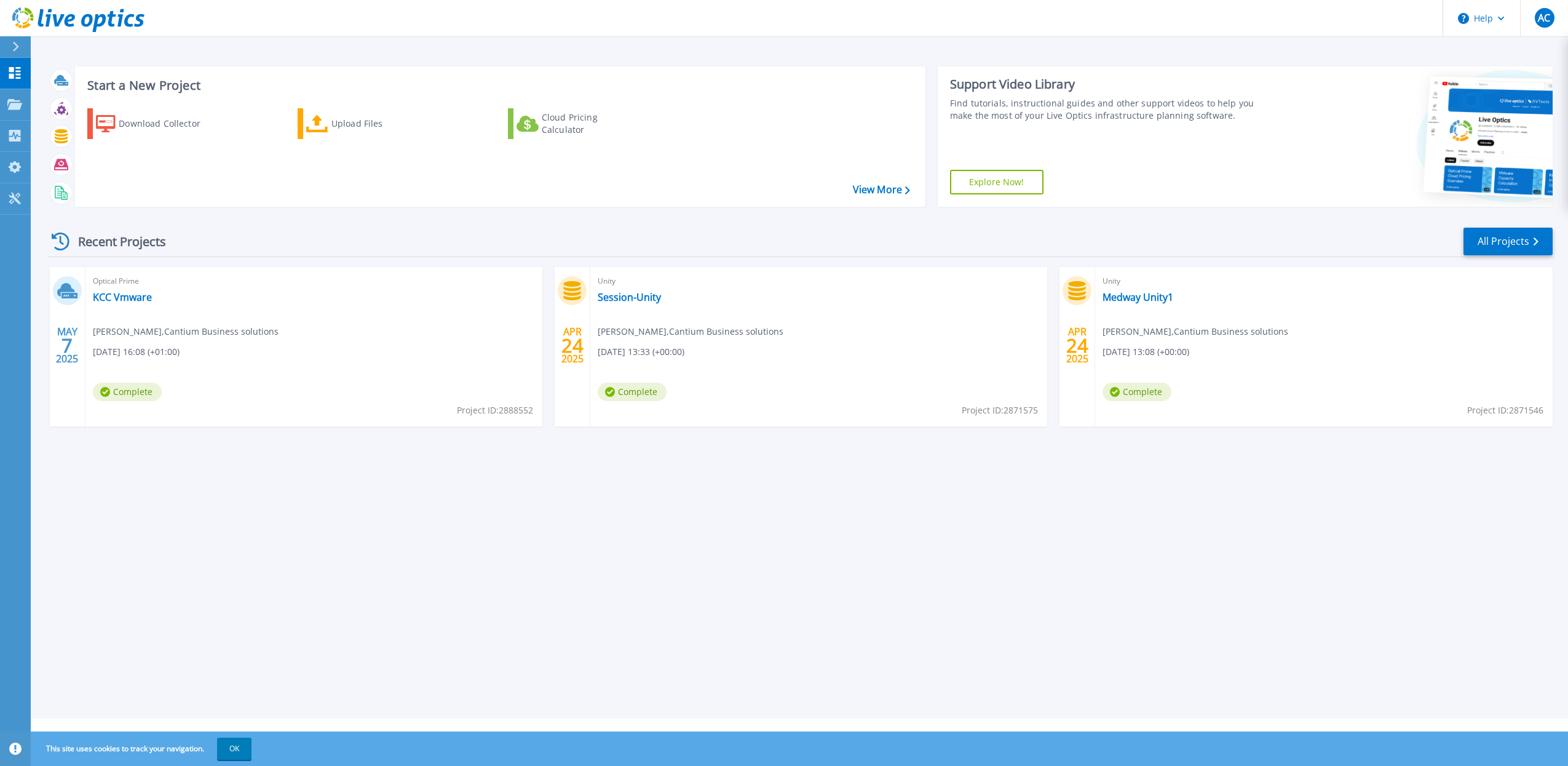
click at [1299, 60] on div "Start a New Project Download Collector Upload Files Cloud Pricing Calculator Vi…" at bounding box center [800, 137] width 1506 height 160
click at [132, 302] on link "KCC Vmware" at bounding box center [122, 297] width 59 height 12
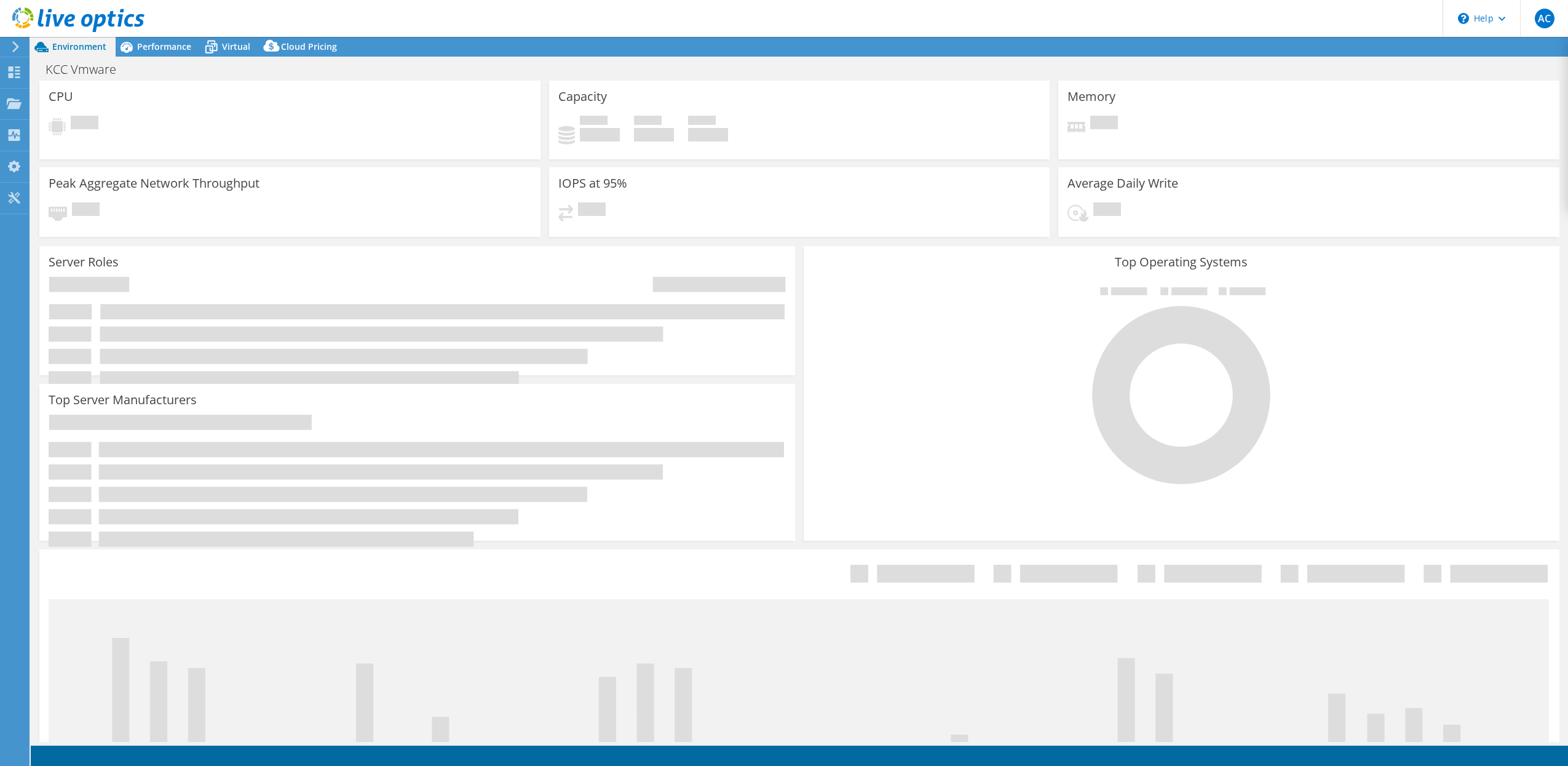
select select "USD"
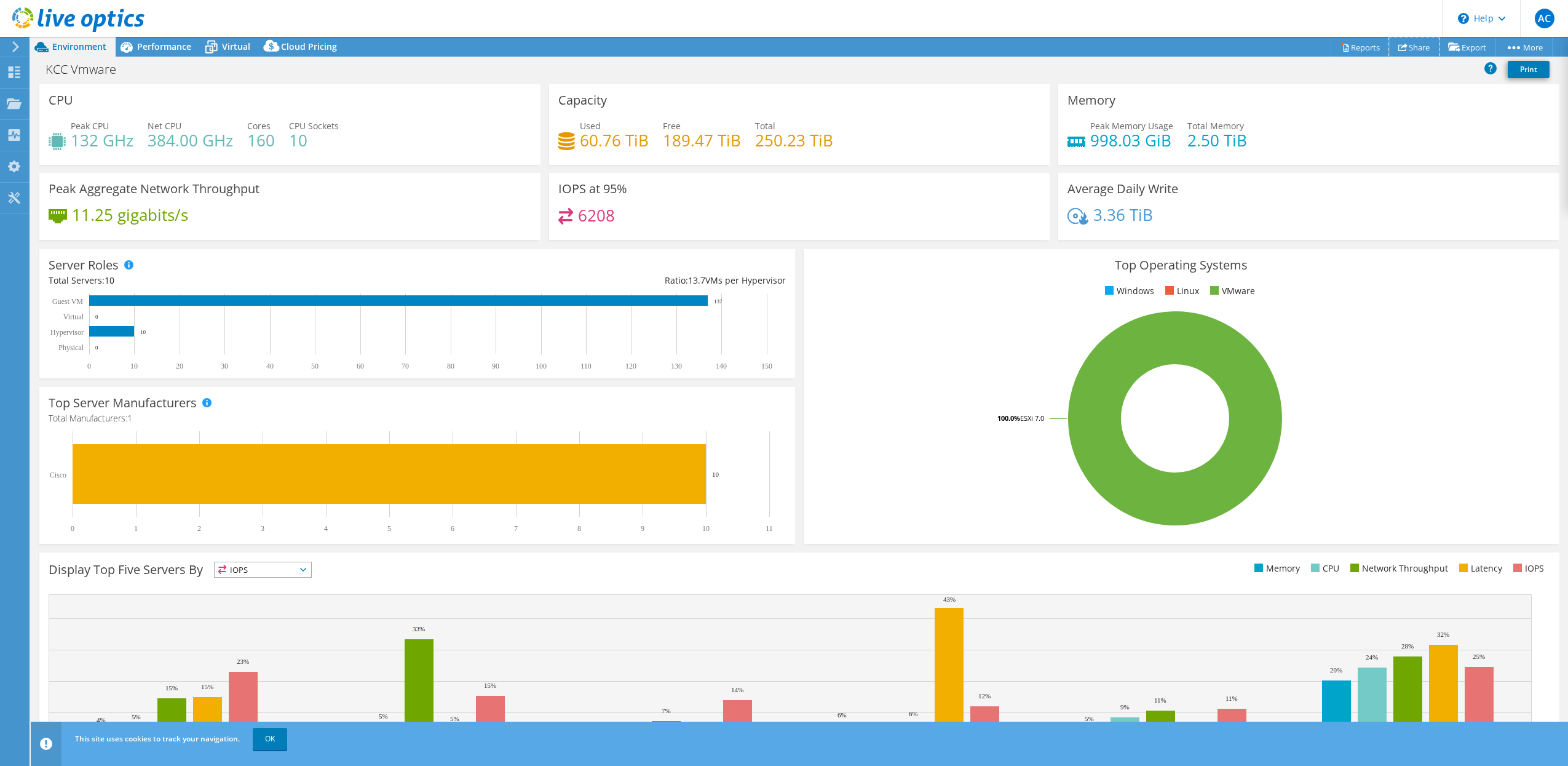
click at [1402, 46] on link "Share" at bounding box center [1414, 46] width 51 height 19
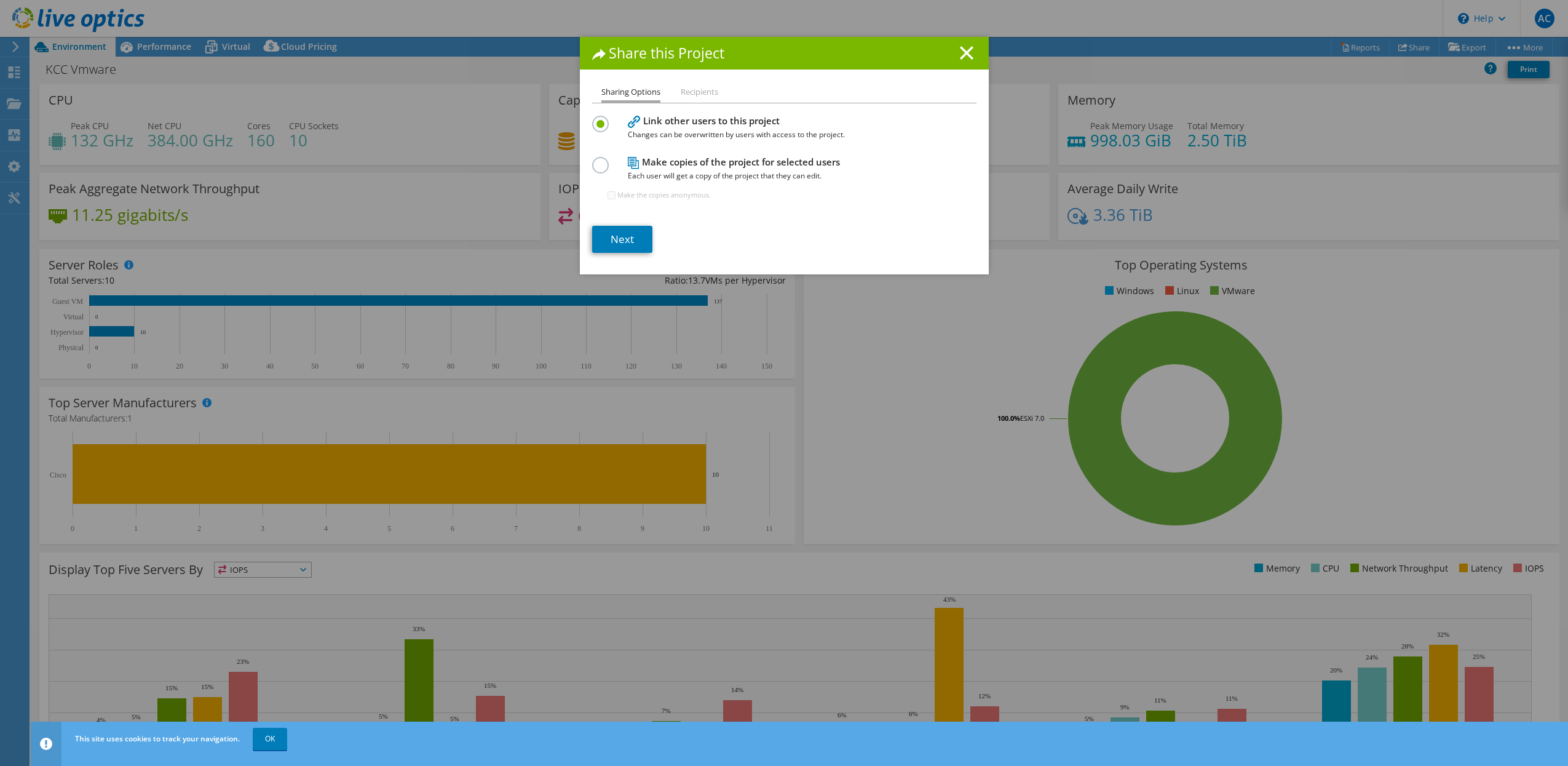
click at [695, 95] on li "Recipients" at bounding box center [700, 92] width 37 height 15
click at [592, 160] on label at bounding box center [603, 157] width 21 height 3
click at [0, 0] on input "radio" at bounding box center [0, 0] width 0 height 0
click at [611, 236] on link "Next" at bounding box center [623, 239] width 60 height 27
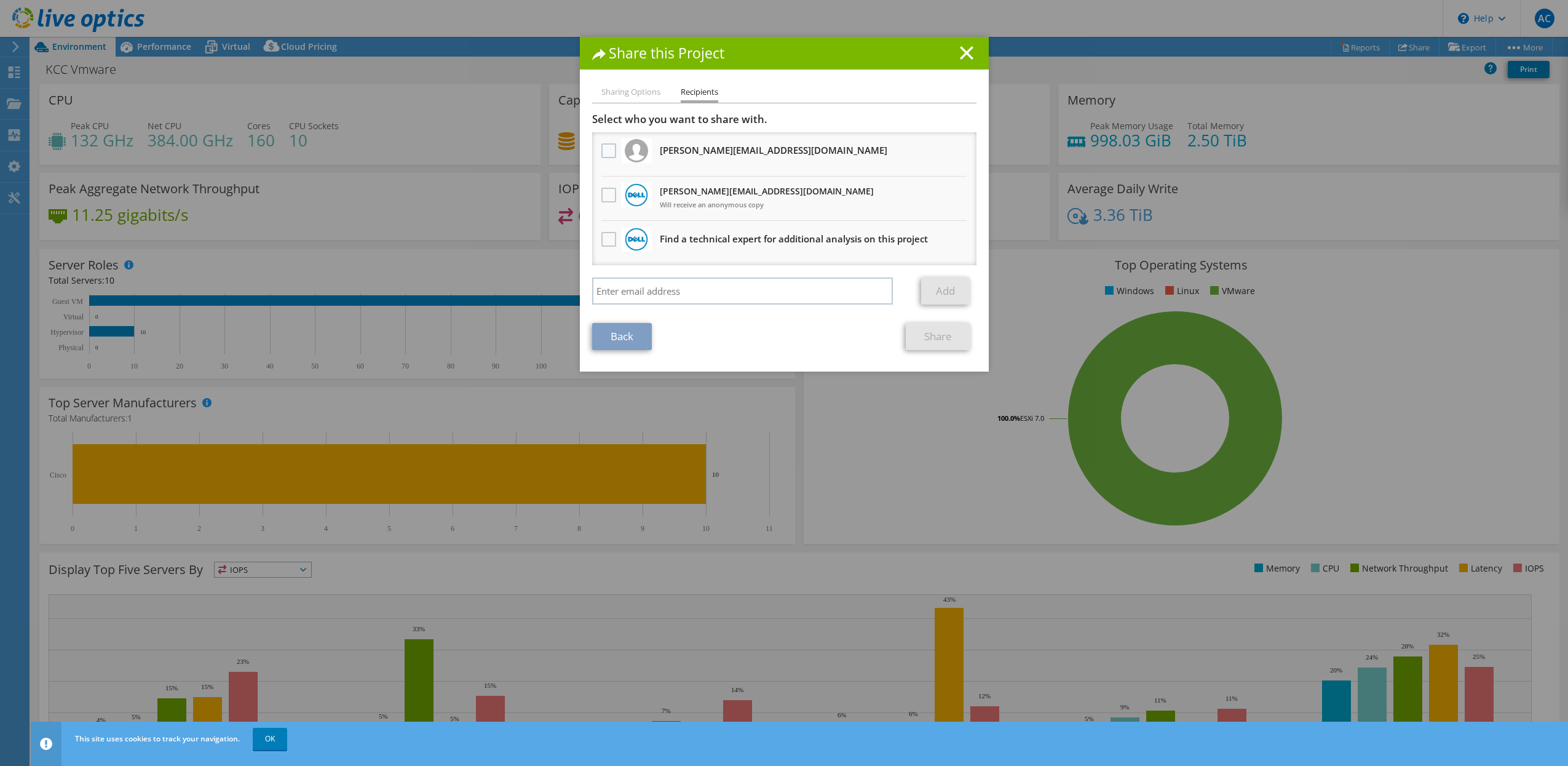
click at [601, 197] on label at bounding box center [610, 195] width 18 height 15
click at [0, 0] on input "checkbox" at bounding box center [0, 0] width 0 height 0
click at [932, 340] on link "Share" at bounding box center [938, 336] width 65 height 27
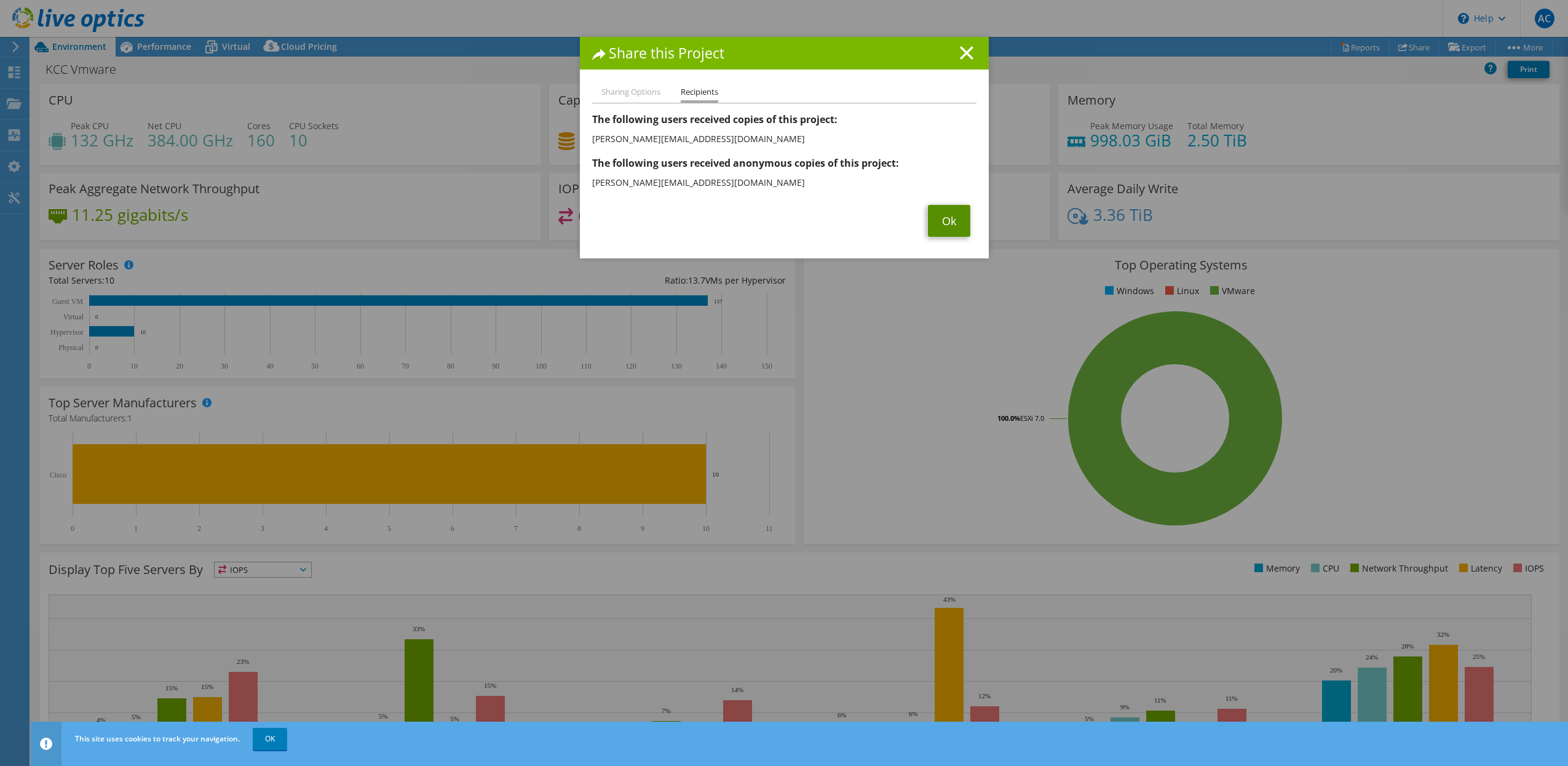
click at [937, 221] on link "Ok" at bounding box center [950, 221] width 43 height 32
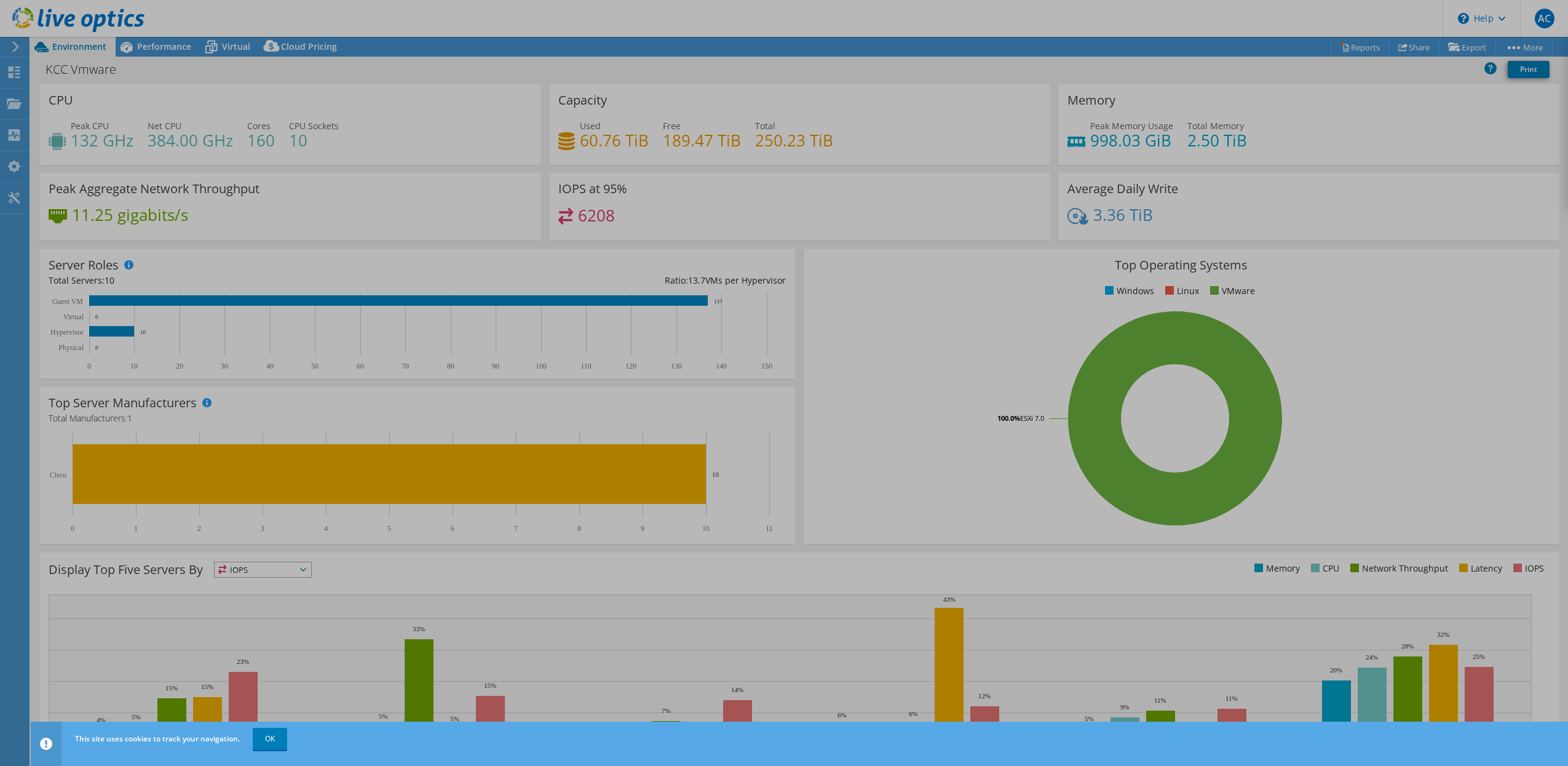
click at [937, 221] on div at bounding box center [784, 383] width 1568 height 766
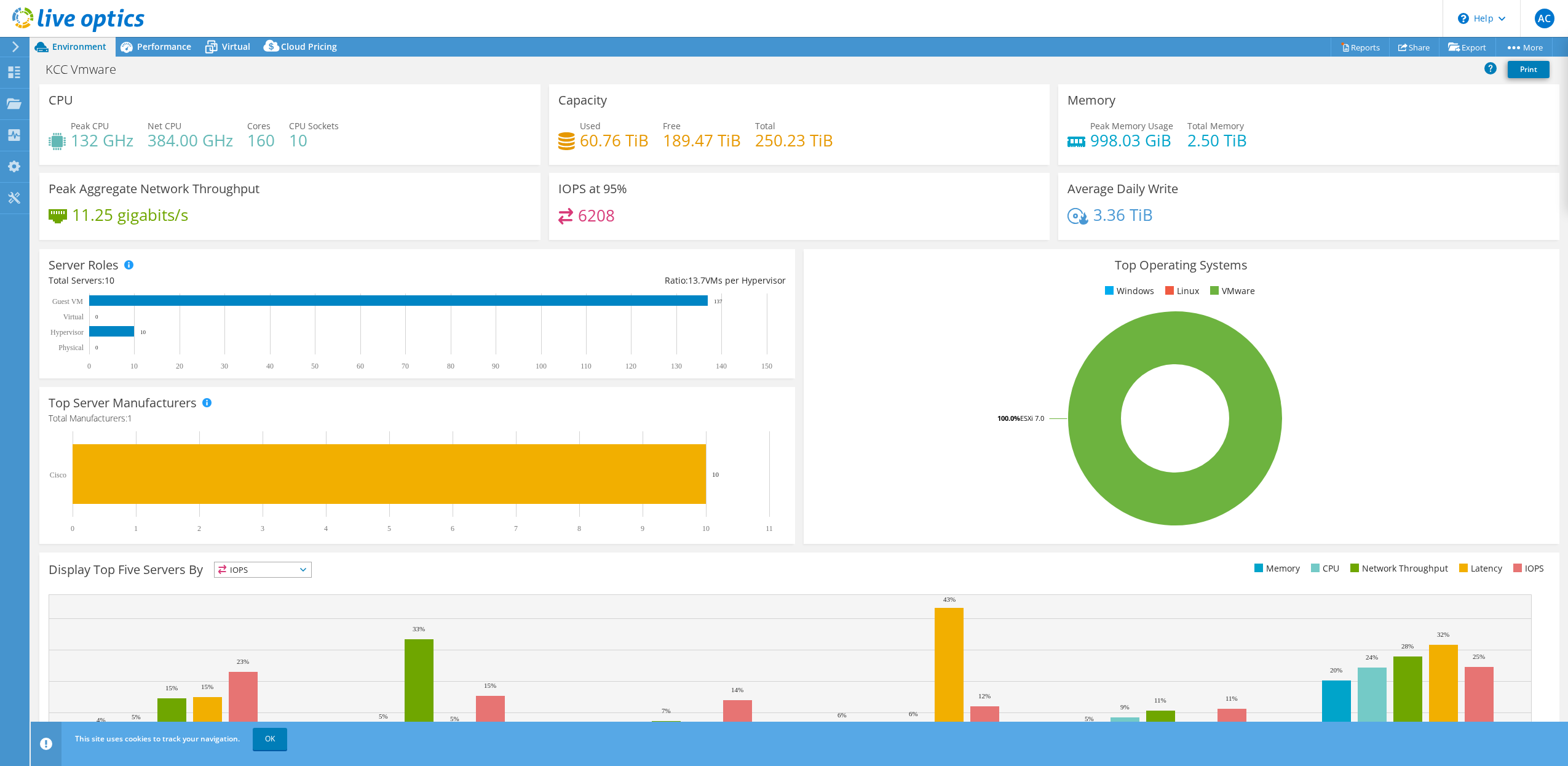
click at [1494, 239] on div "Average Daily Write 3.36 TiB" at bounding box center [1309, 206] width 502 height 67
click at [270, 746] on link "OK" at bounding box center [269, 738] width 35 height 22
